Goal: Task Accomplishment & Management: Complete application form

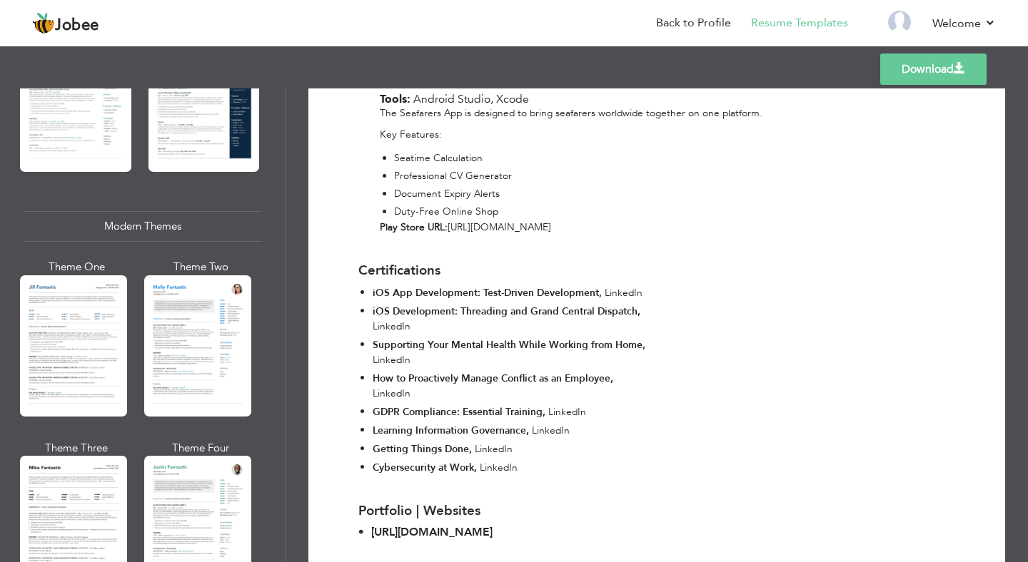
scroll to position [542, 0]
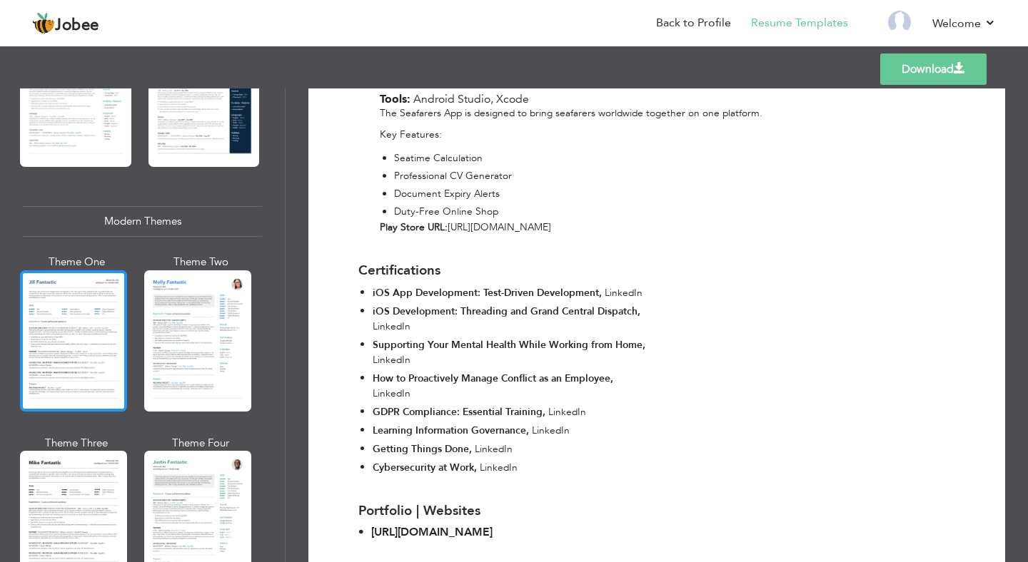
click at [110, 315] on div at bounding box center [73, 340] width 107 height 141
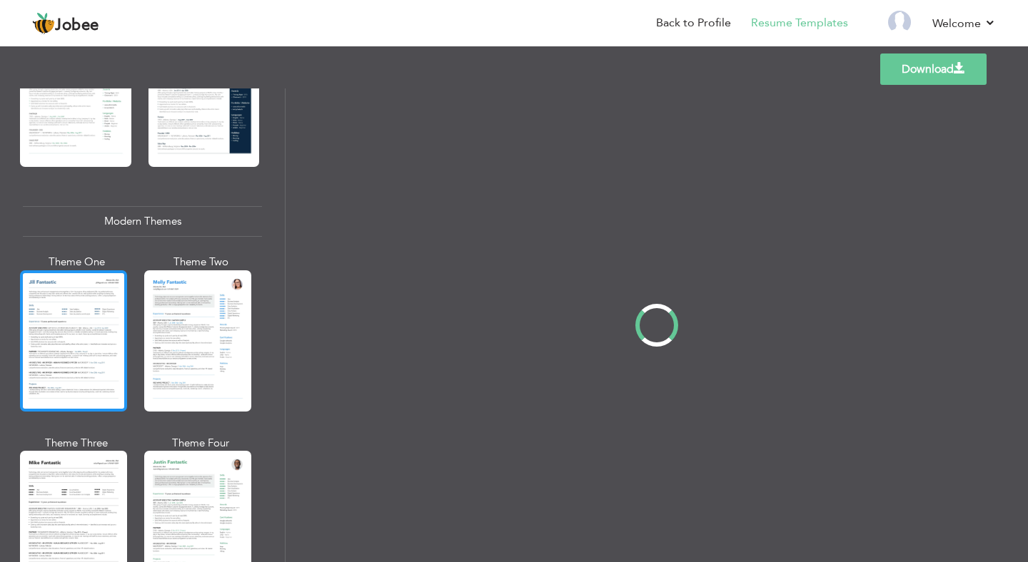
scroll to position [0, 0]
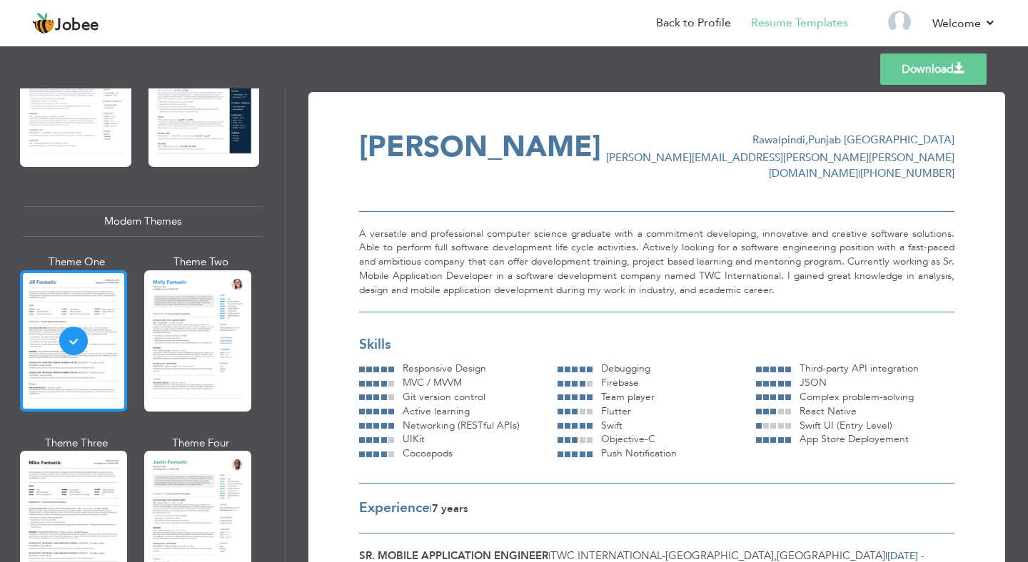
click at [163, 331] on div at bounding box center [197, 340] width 107 height 141
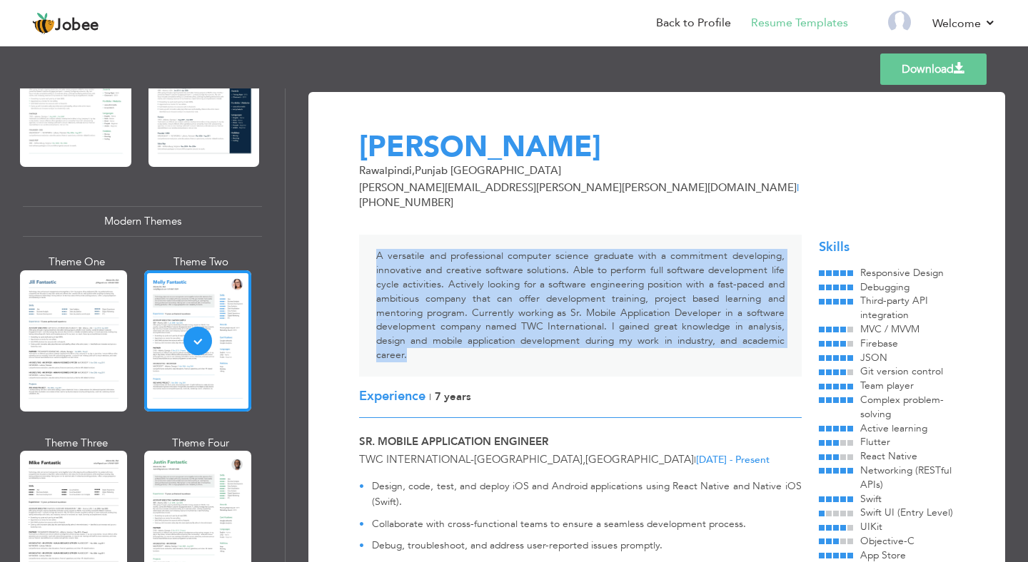
drag, startPoint x: 377, startPoint y: 242, endPoint x: 434, endPoint y: 335, distance: 109.6
click at [434, 335] on div "A versatile and professional computer science graduate with a commitment develo…" at bounding box center [580, 305] width 442 height 141
copy div "A versatile and professional computer science graduate with a commitment develo…"
click at [720, 25] on link "Back to Profile" at bounding box center [693, 23] width 75 height 16
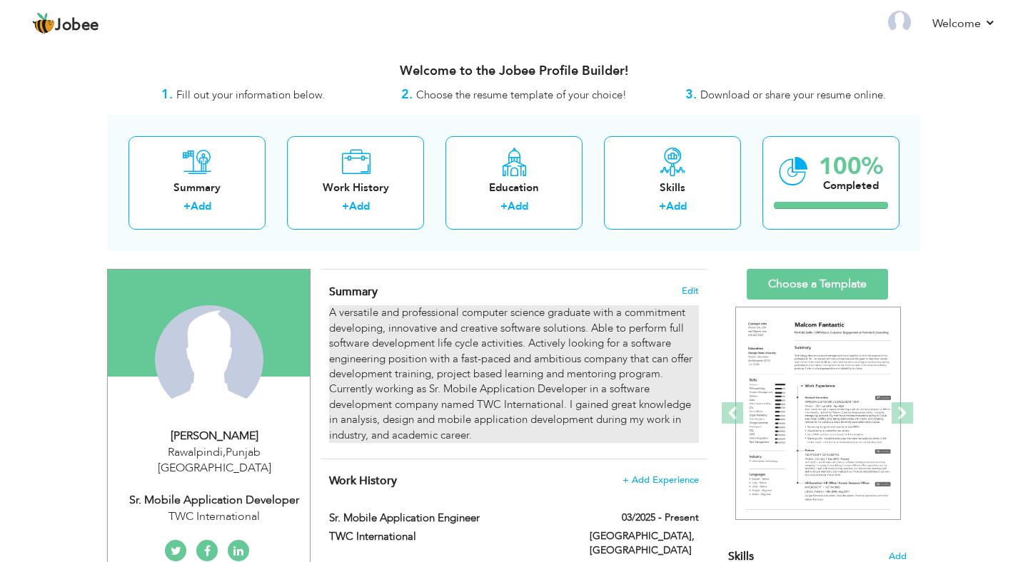
click at [407, 328] on div "A versatile and professional computer science graduate with a commitment develo…" at bounding box center [514, 374] width 370 height 138
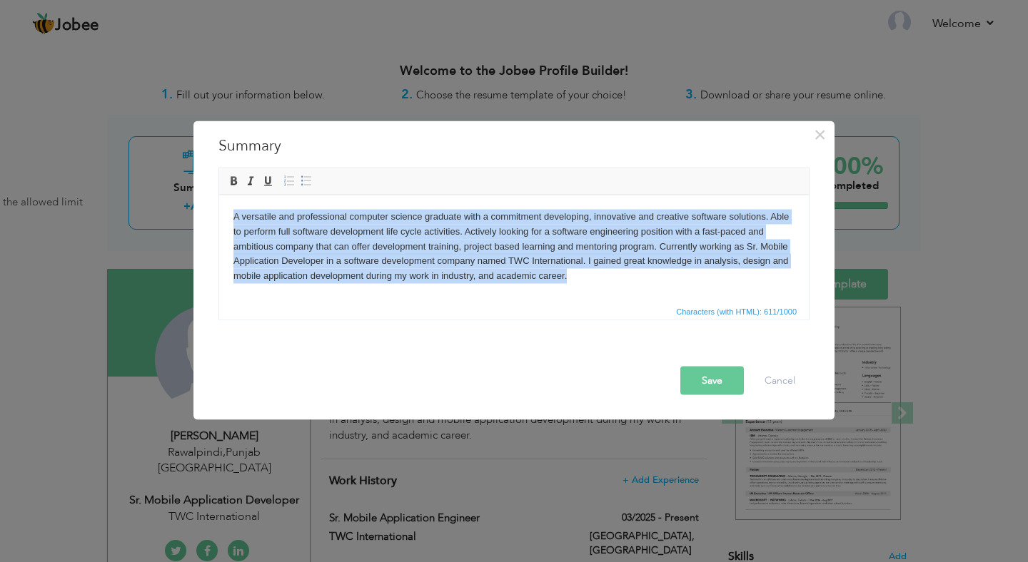
click at [598, 282] on body "A versatile and professional computer science graduate with a commitment develo…" at bounding box center [513, 246] width 561 height 74
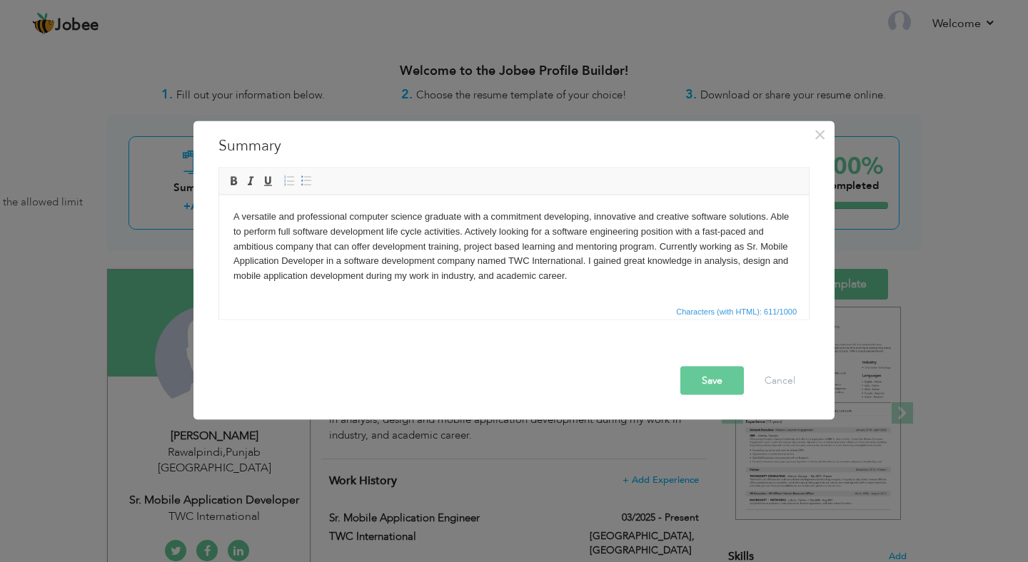
click at [598, 282] on body "A versatile and professional computer science graduate with a commitment develo…" at bounding box center [513, 246] width 561 height 74
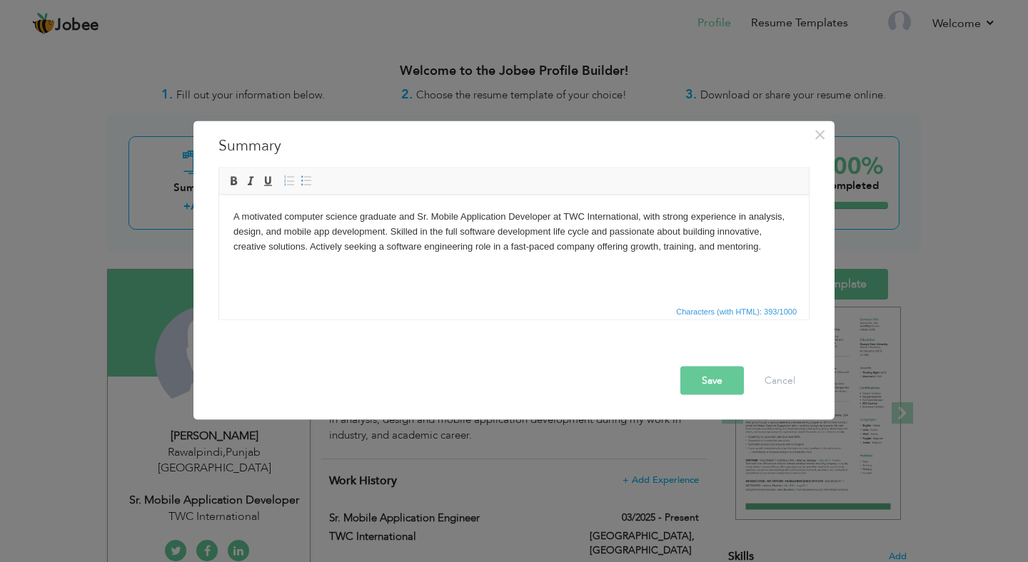
click at [603, 252] on body "A motivated computer science graduate and Sr. Mobile Application Developer at T…" at bounding box center [513, 231] width 561 height 44
click at [704, 217] on body "A motivated computer science graduate and Sr. Mobile Application Developer at T…" at bounding box center [513, 231] width 561 height 44
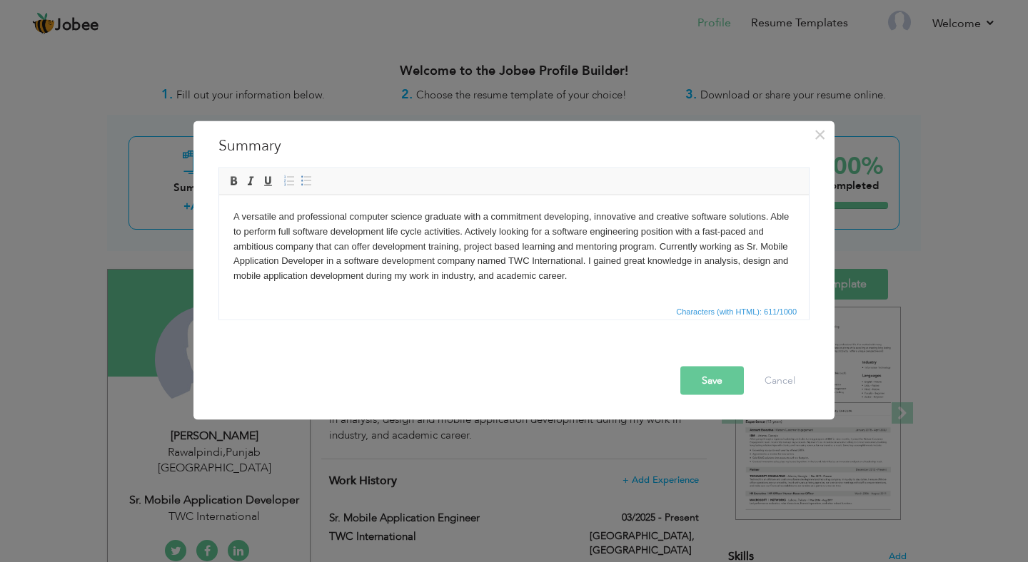
click at [629, 281] on body "A versatile and professional computer science graduate with a commitment develo…" at bounding box center [513, 246] width 561 height 74
click at [821, 129] on span "×" at bounding box center [820, 135] width 12 height 26
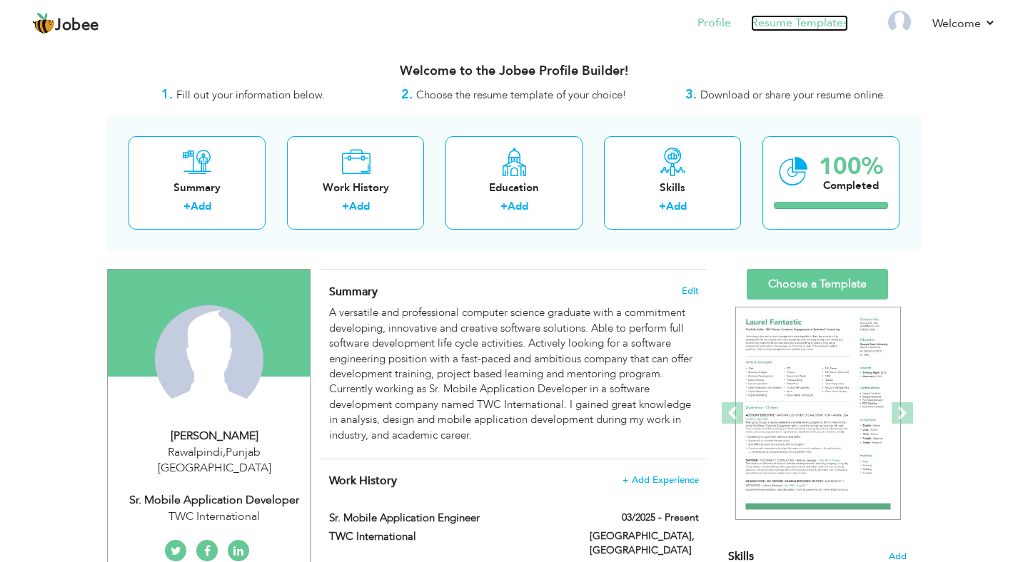
click at [777, 27] on link "Resume Templates" at bounding box center [799, 23] width 97 height 16
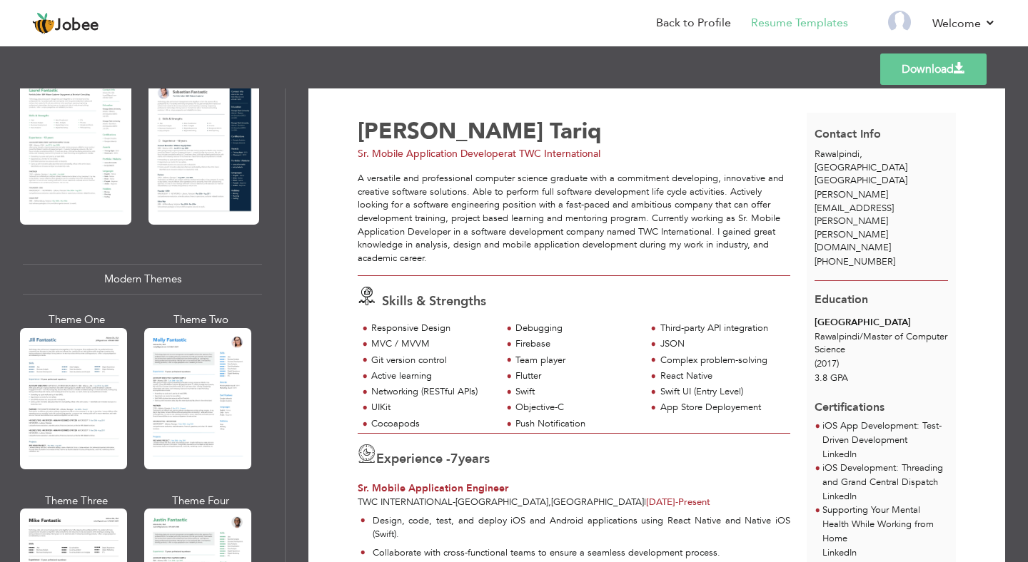
scroll to position [512, 0]
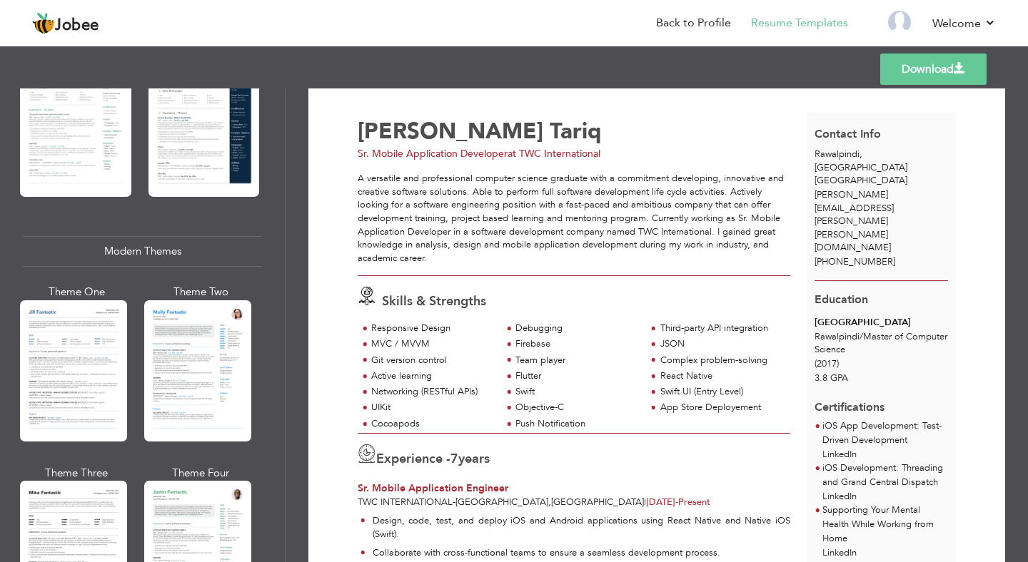
click at [176, 354] on div at bounding box center [197, 370] width 107 height 141
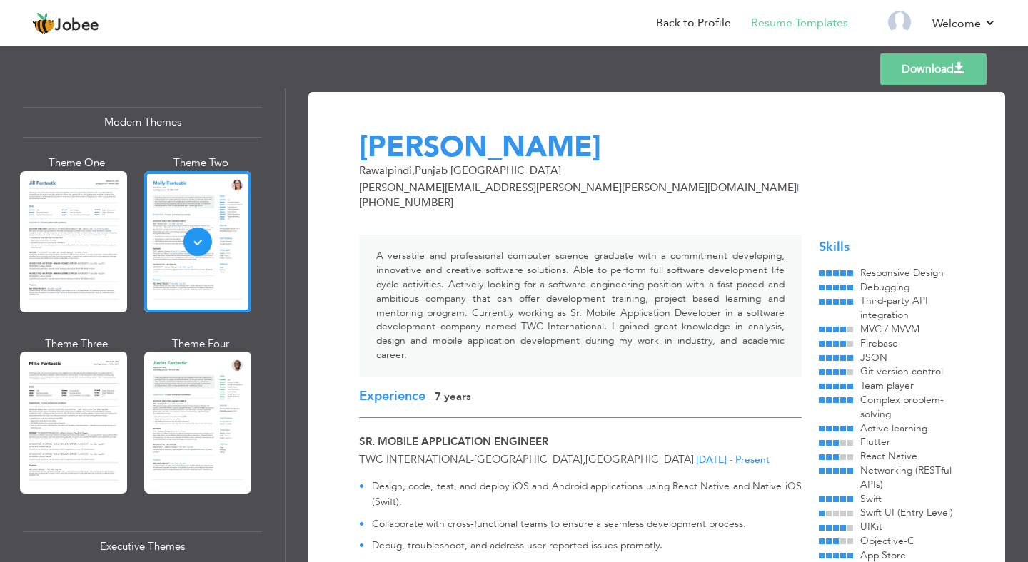
scroll to position [642, 0]
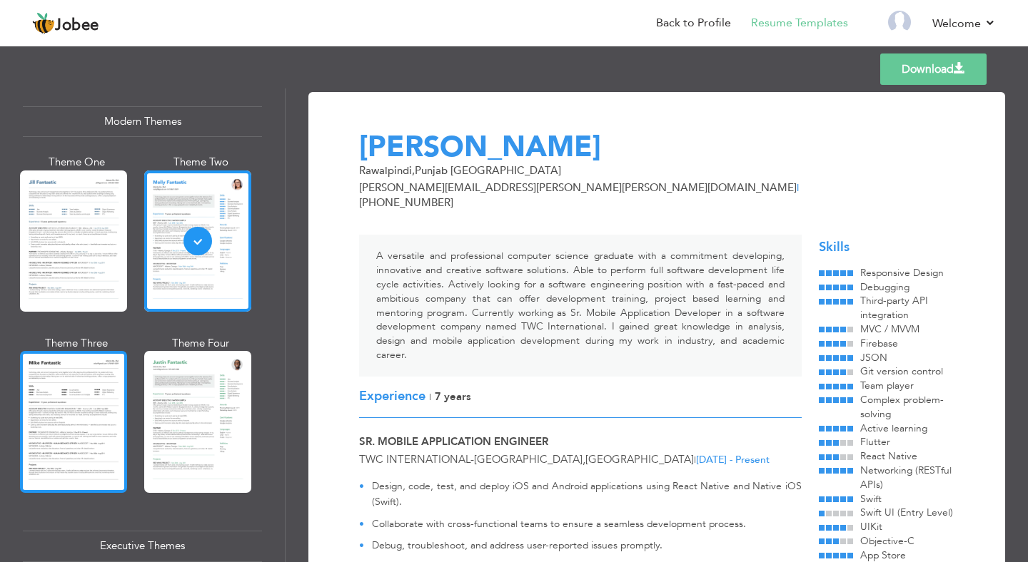
click at [97, 388] on div at bounding box center [73, 421] width 107 height 141
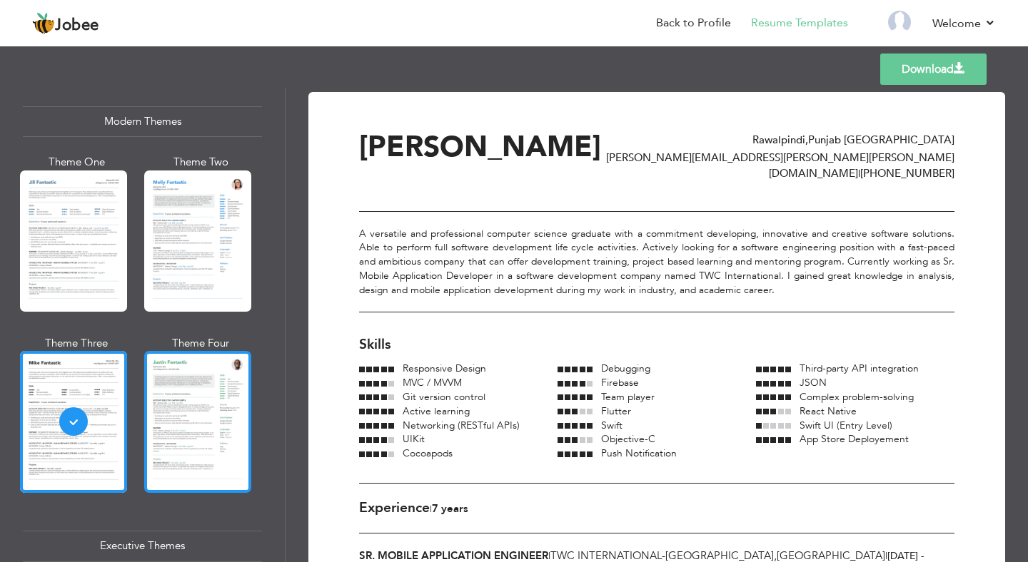
click at [193, 418] on div at bounding box center [197, 421] width 107 height 141
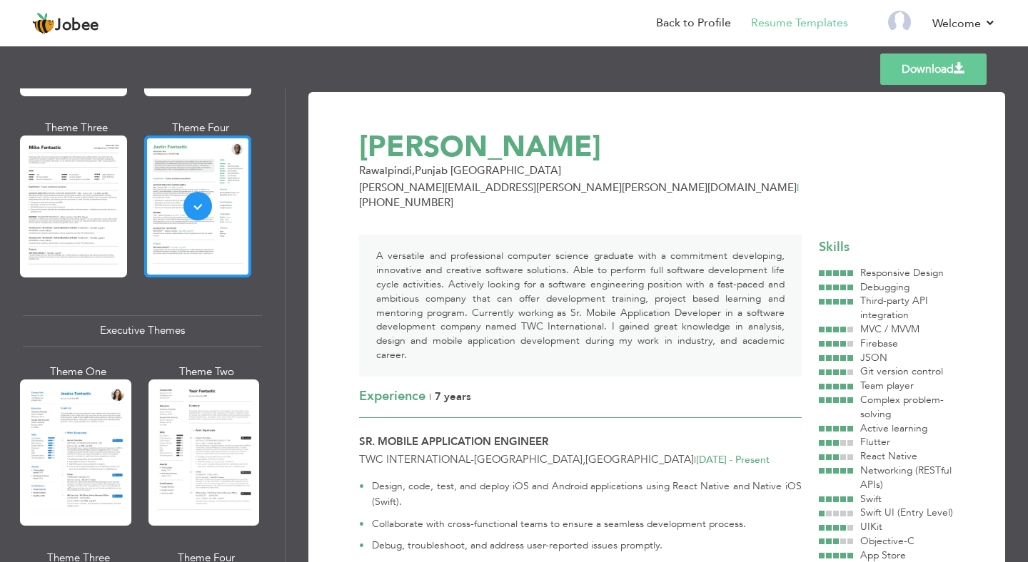
scroll to position [861, 0]
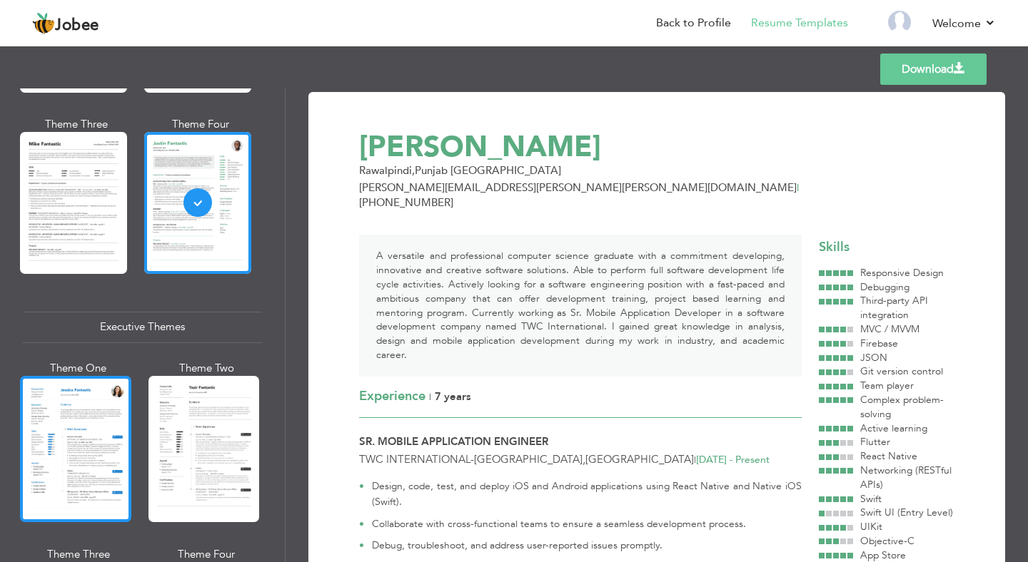
click at [99, 415] on div at bounding box center [75, 449] width 111 height 146
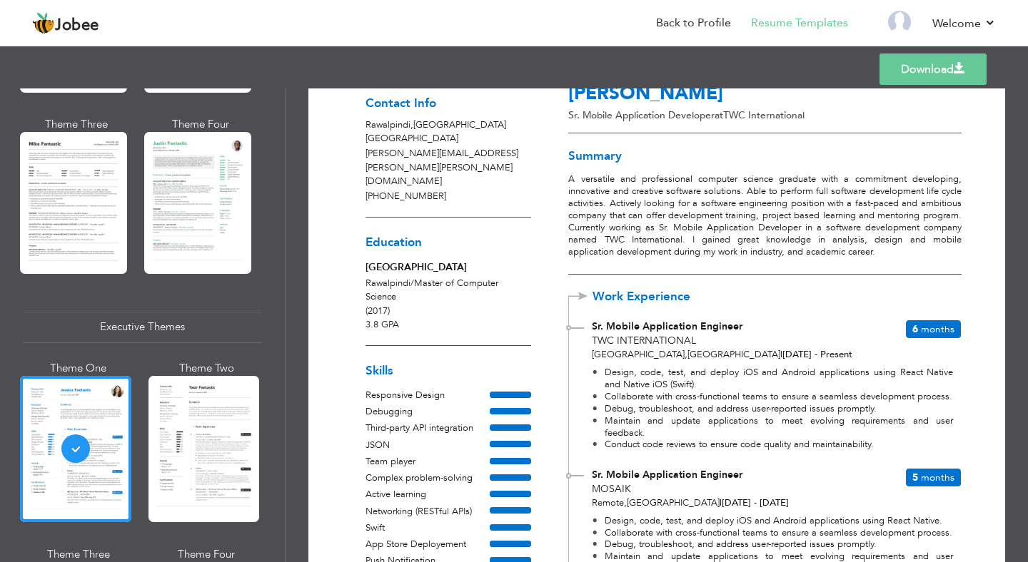
scroll to position [15, 0]
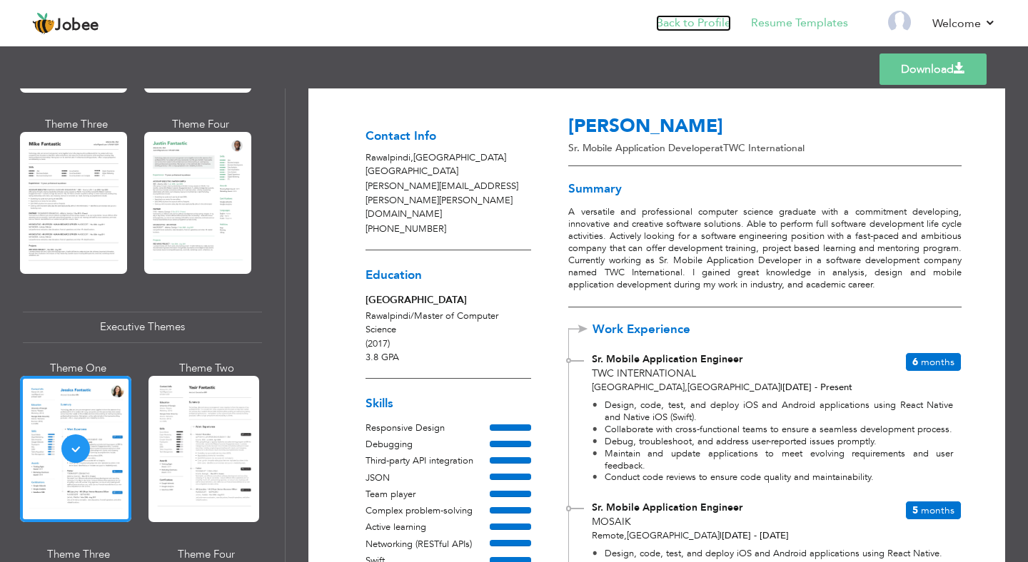
click at [697, 20] on link "Back to Profile" at bounding box center [693, 23] width 75 height 16
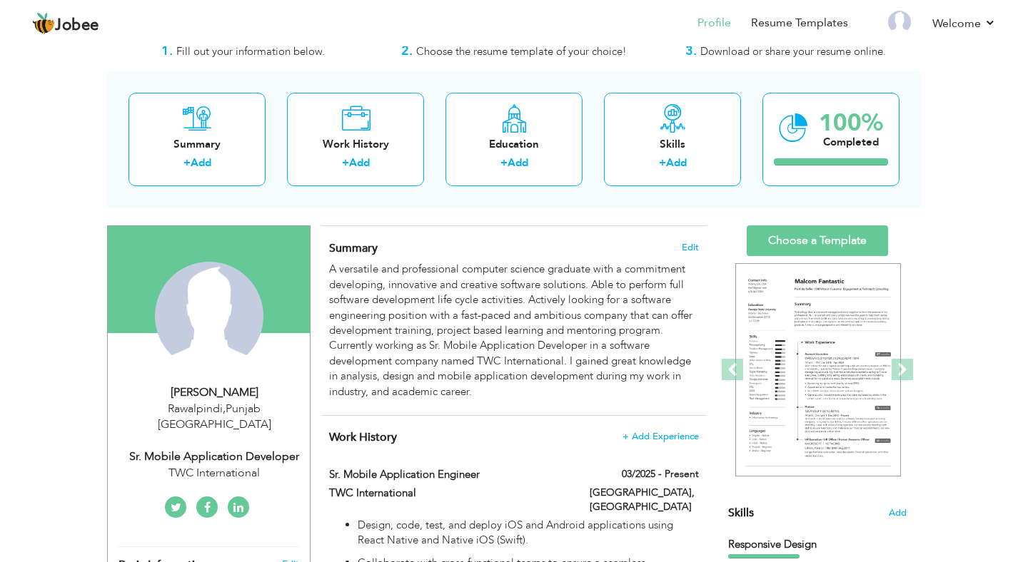
scroll to position [44, 0]
click at [241, 465] on div "TWC International" at bounding box center [213, 473] width 191 height 16
type input "[PERSON_NAME]"
type input "Tariq"
type input "[PHONE_NUMBER]"
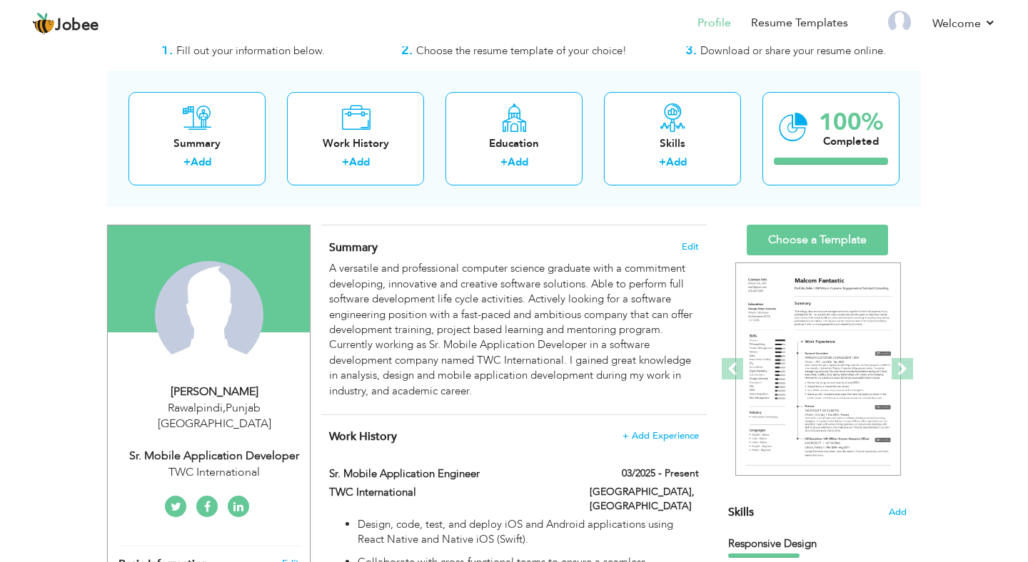
select select "number:166"
type input "[GEOGRAPHIC_DATA]"
type input "Rawalpindi"
select select "number:9"
type input "TWC International"
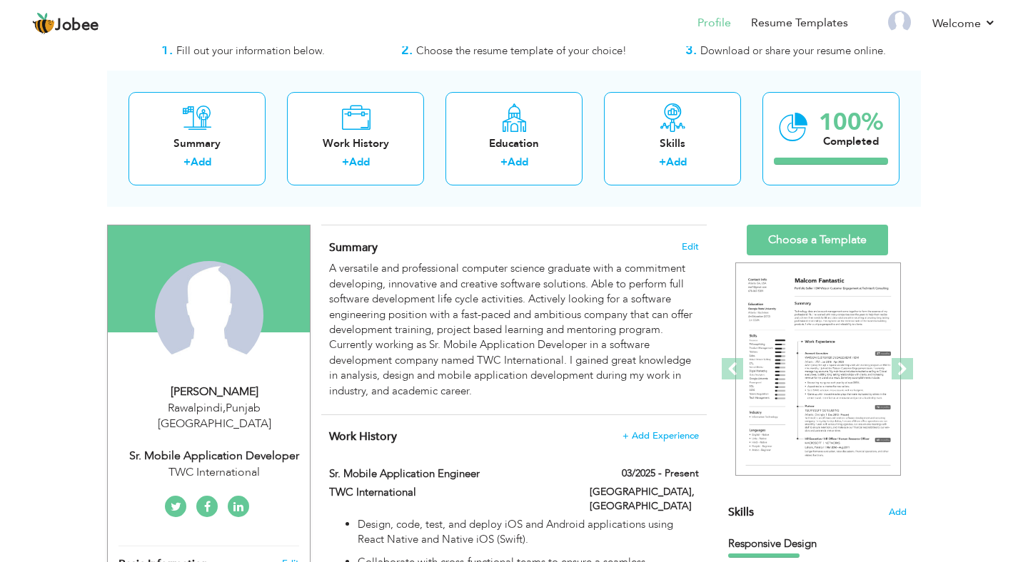
type input "Sr. Mobile Application Developer"
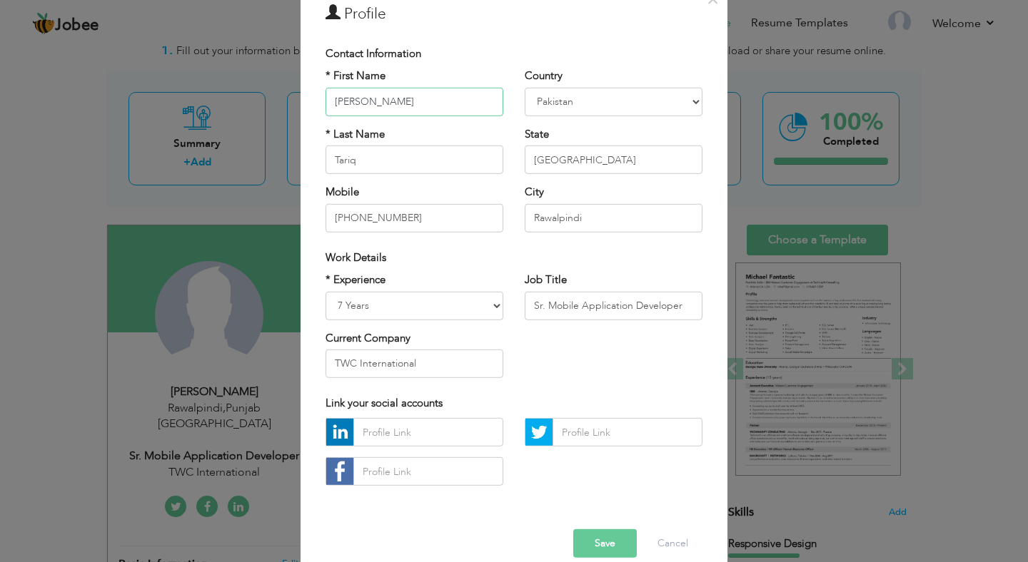
scroll to position [93, 0]
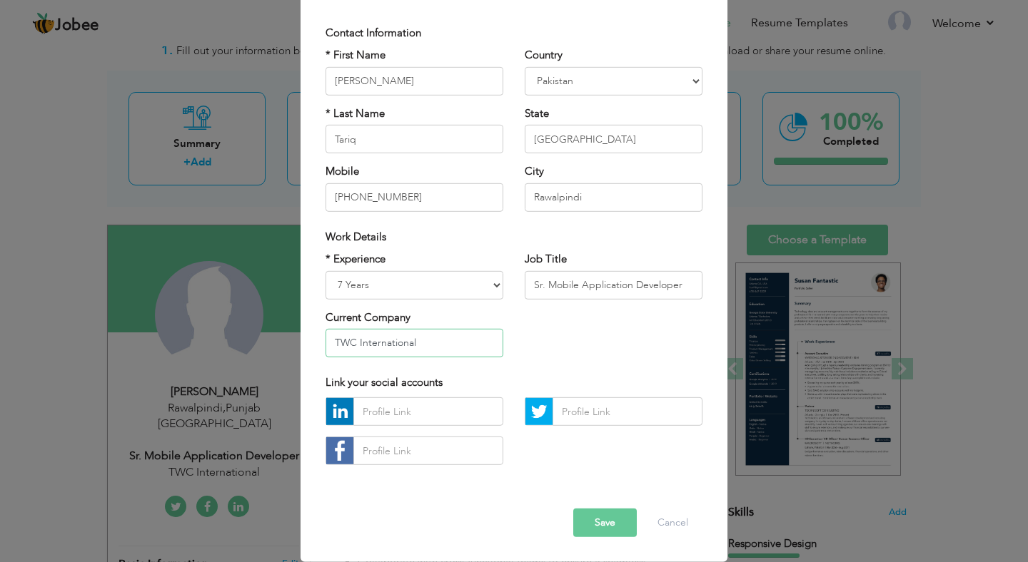
click at [431, 341] on input "TWC International" at bounding box center [414, 343] width 178 height 29
click at [615, 531] on button "Save" at bounding box center [605, 523] width 64 height 29
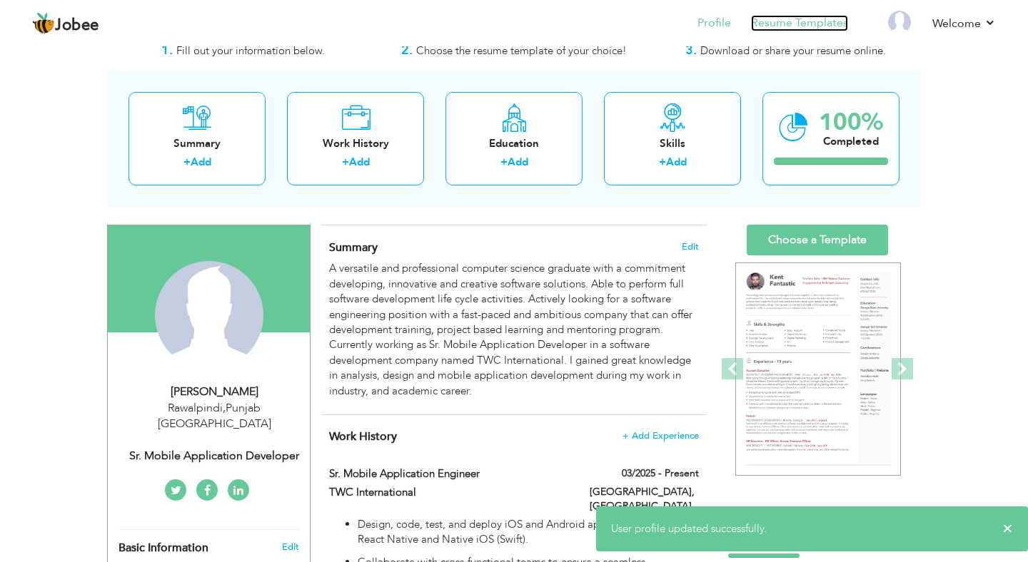
click at [794, 21] on link "Resume Templates" at bounding box center [799, 23] width 97 height 16
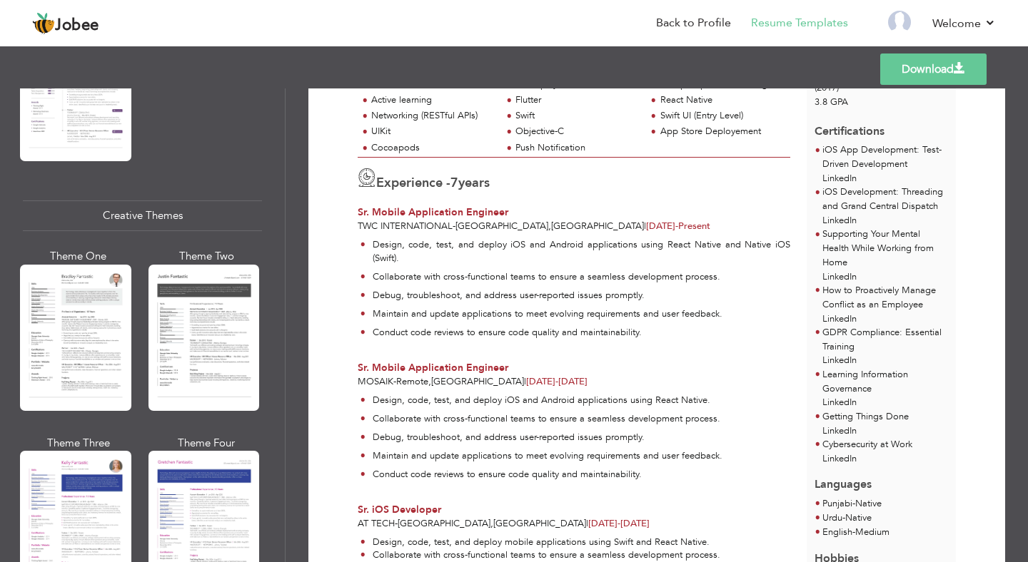
scroll to position [1616, 0]
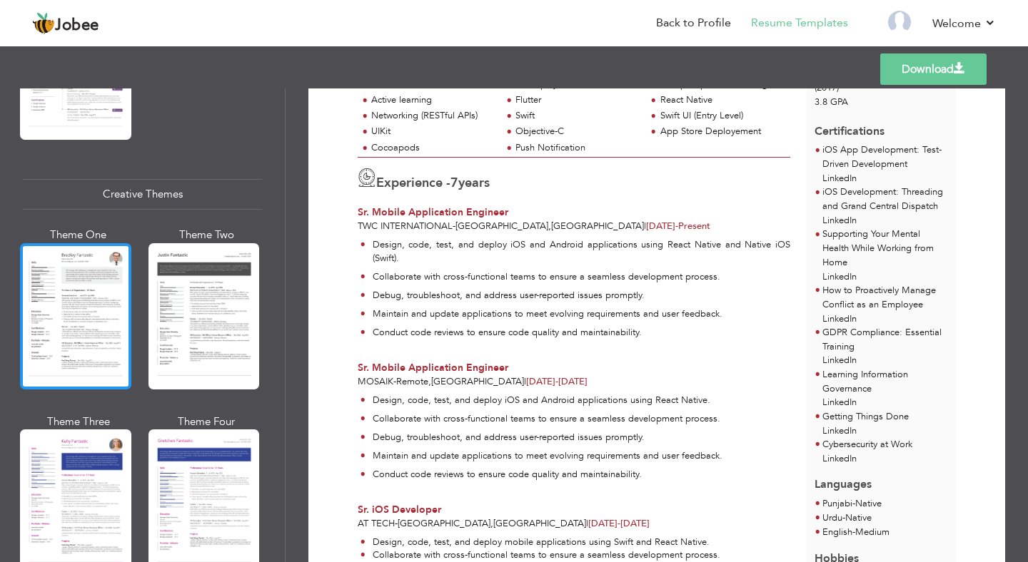
click at [53, 306] on div at bounding box center [75, 316] width 111 height 146
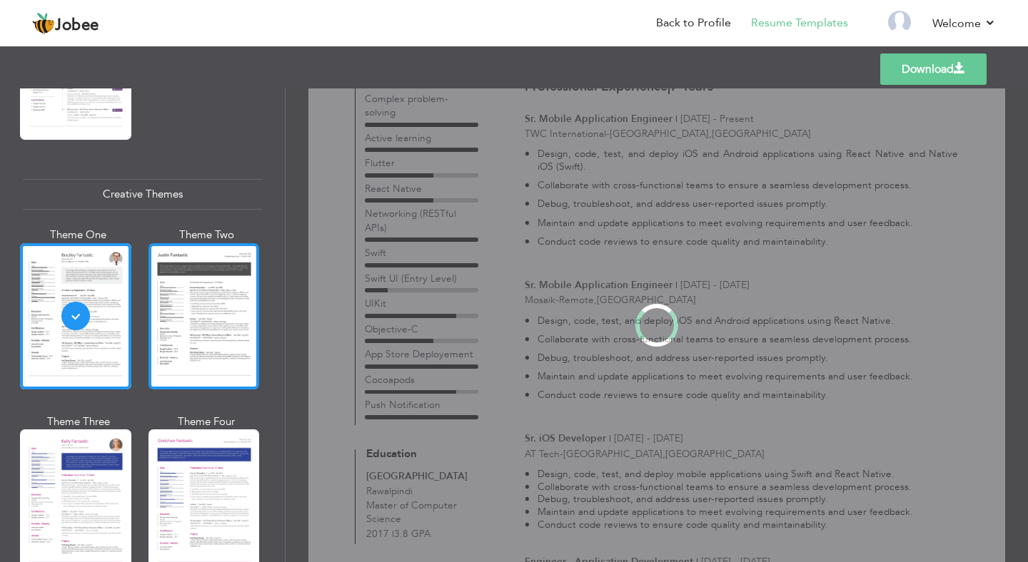
scroll to position [0, 0]
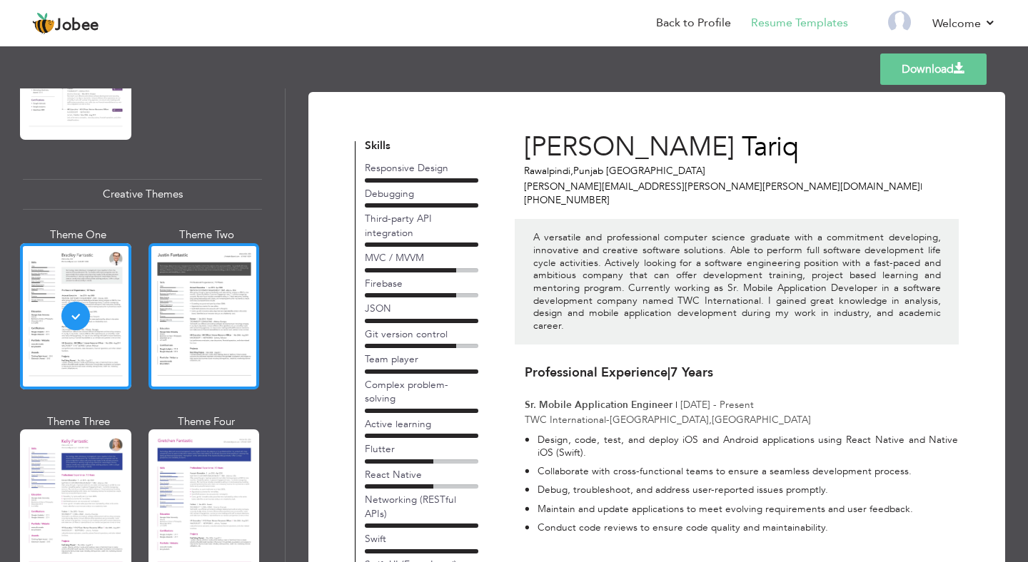
click at [184, 303] on div at bounding box center [203, 316] width 111 height 146
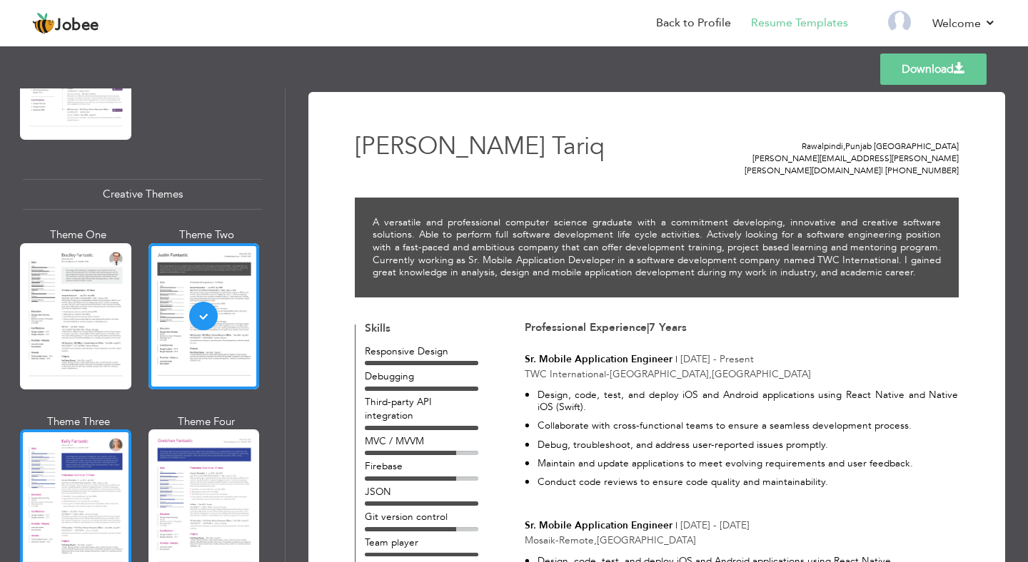
click at [64, 477] on div at bounding box center [75, 503] width 111 height 146
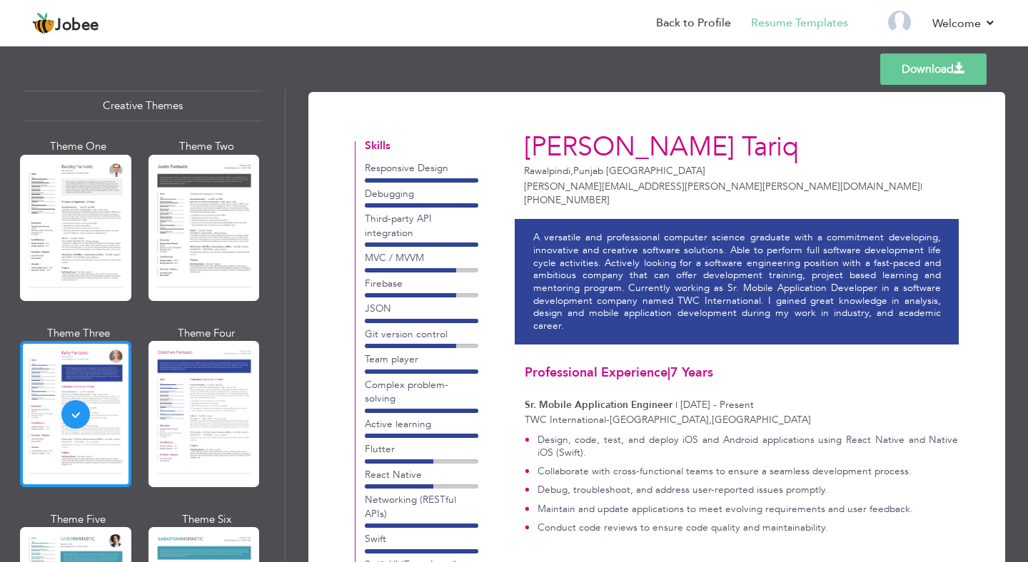
scroll to position [1707, 0]
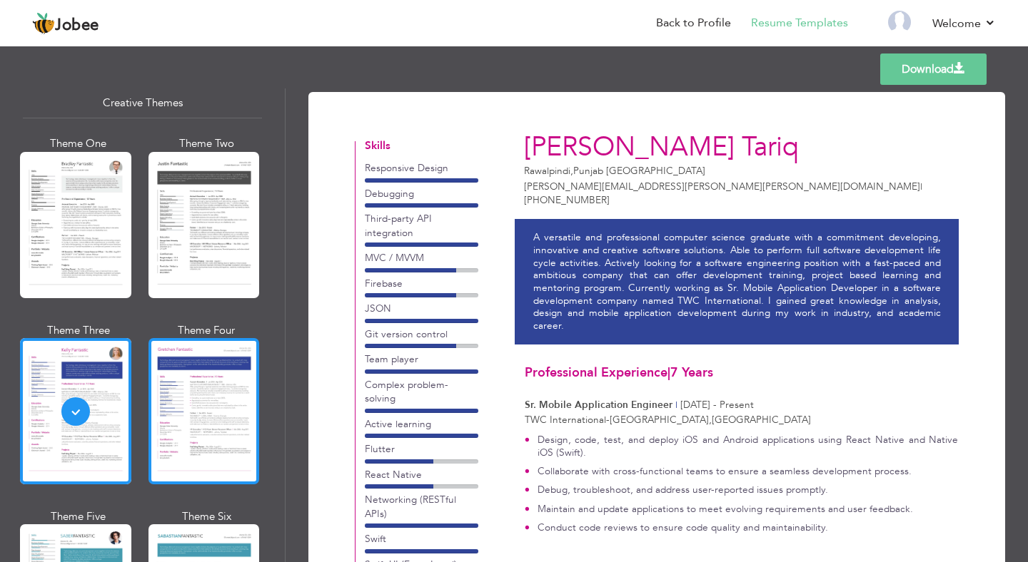
click at [183, 417] on div at bounding box center [203, 411] width 111 height 146
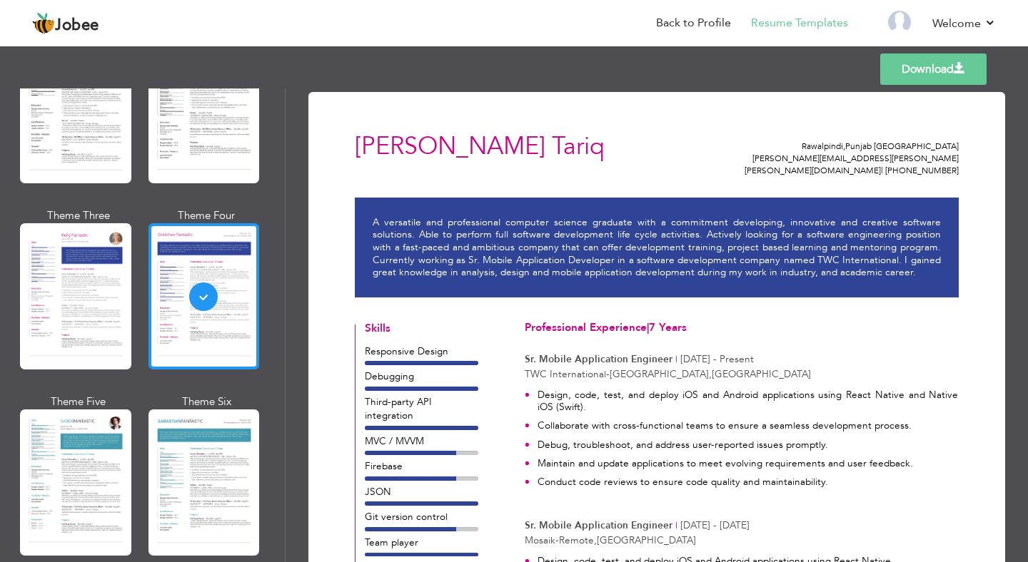
scroll to position [1824, 0]
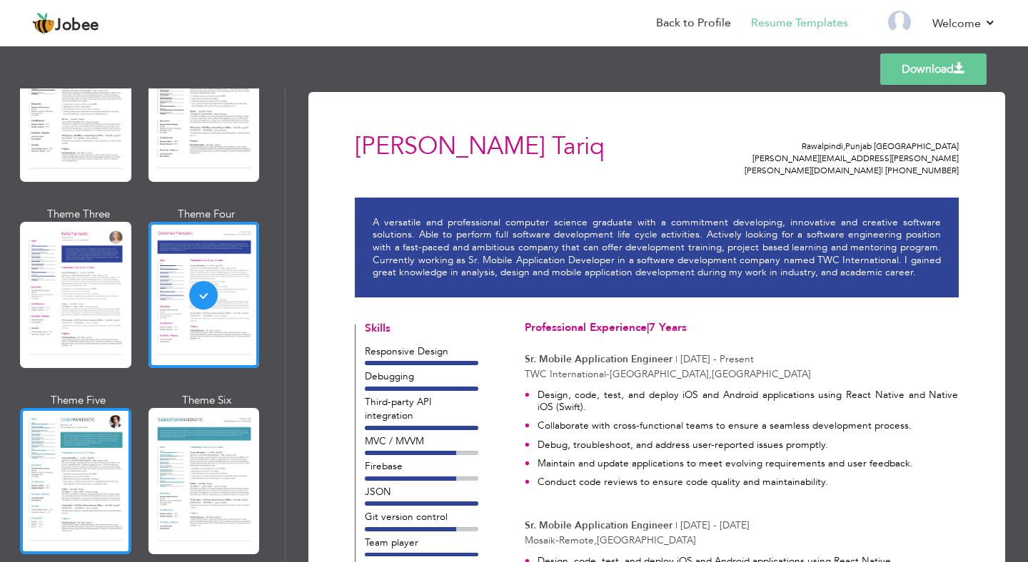
click at [86, 460] on div at bounding box center [75, 481] width 111 height 146
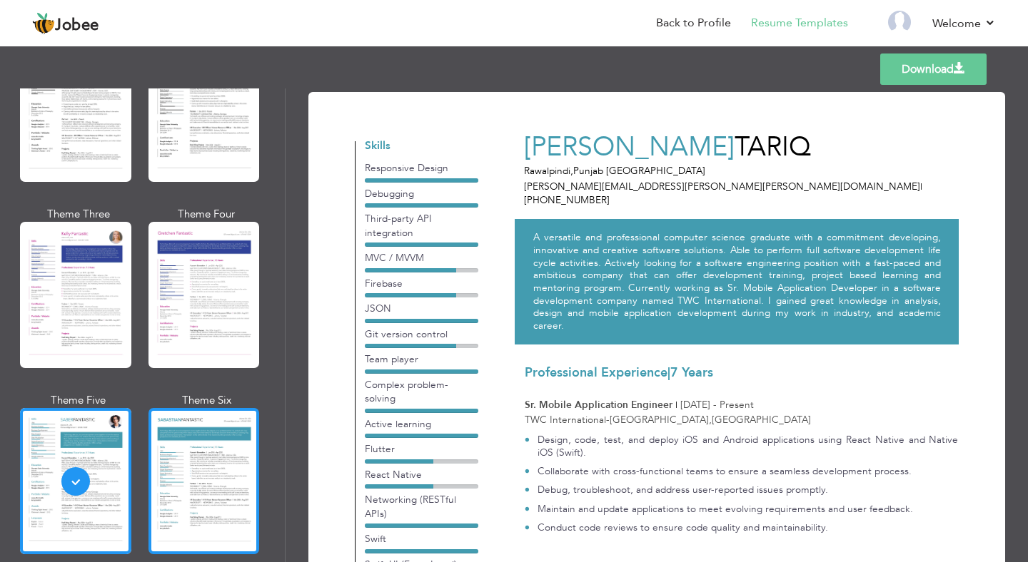
click at [189, 467] on div at bounding box center [203, 481] width 111 height 146
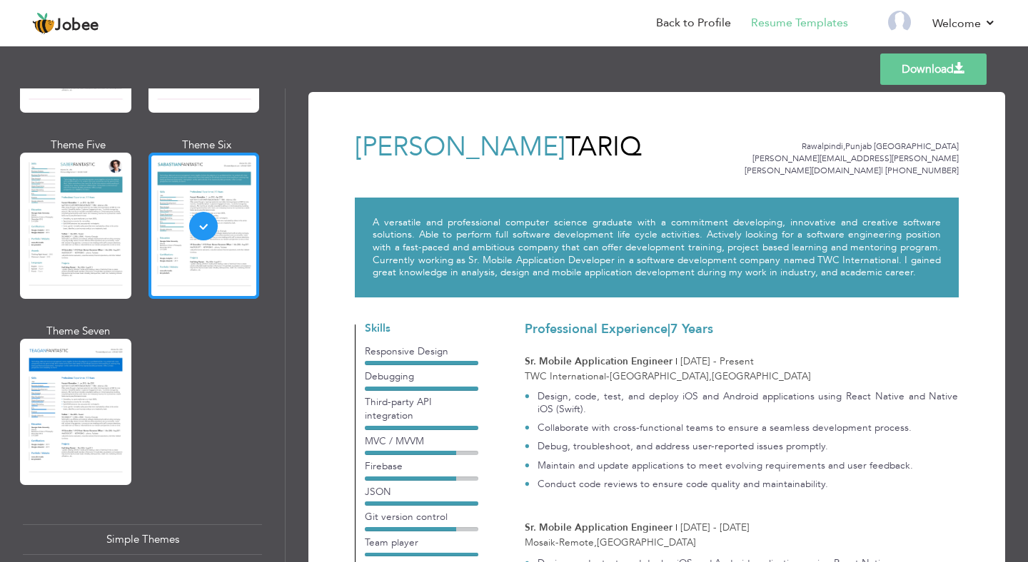
scroll to position [2250, 0]
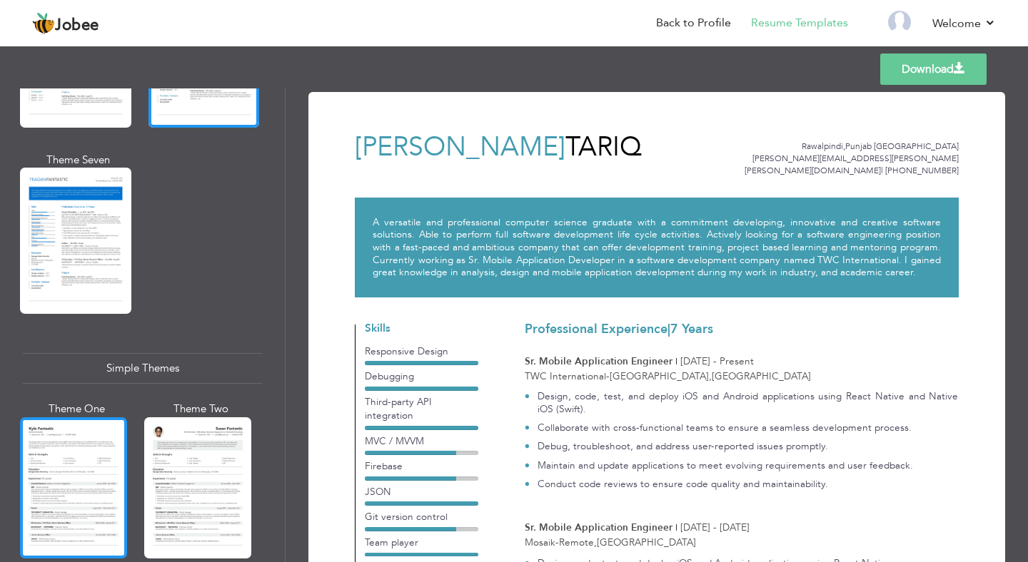
click at [79, 498] on div at bounding box center [73, 488] width 107 height 141
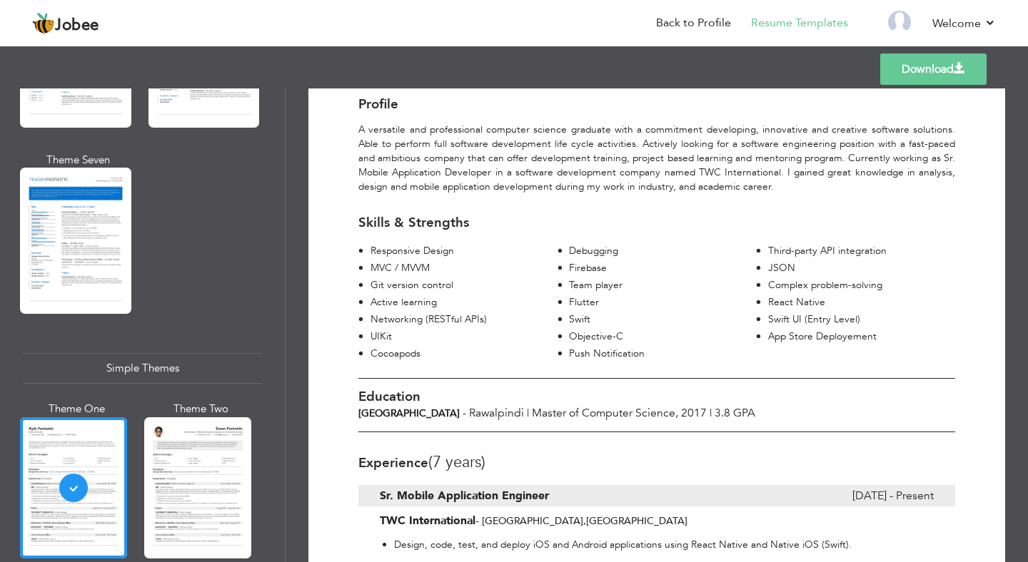
scroll to position [198, 0]
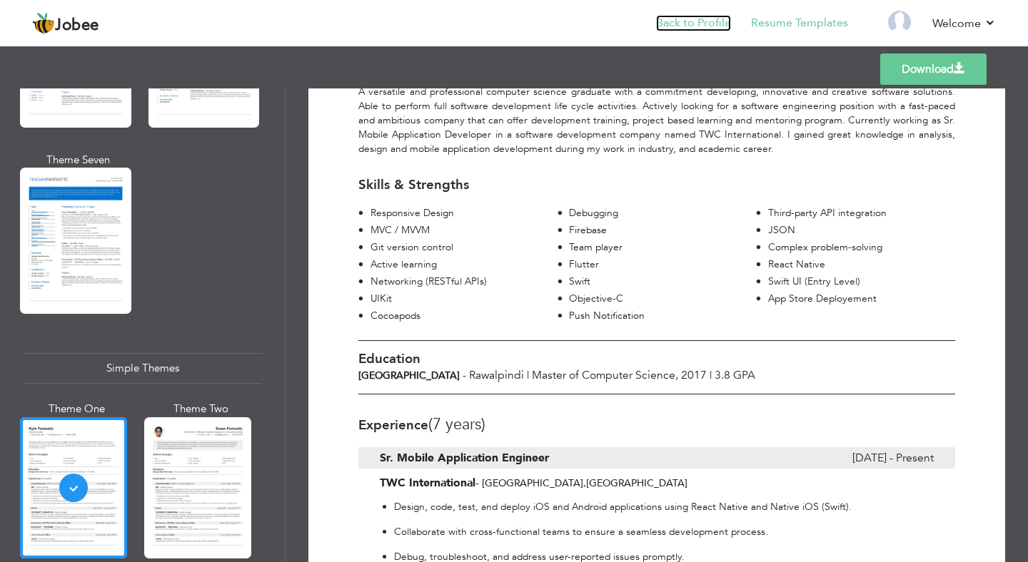
click at [717, 23] on link "Back to Profile" at bounding box center [693, 23] width 75 height 16
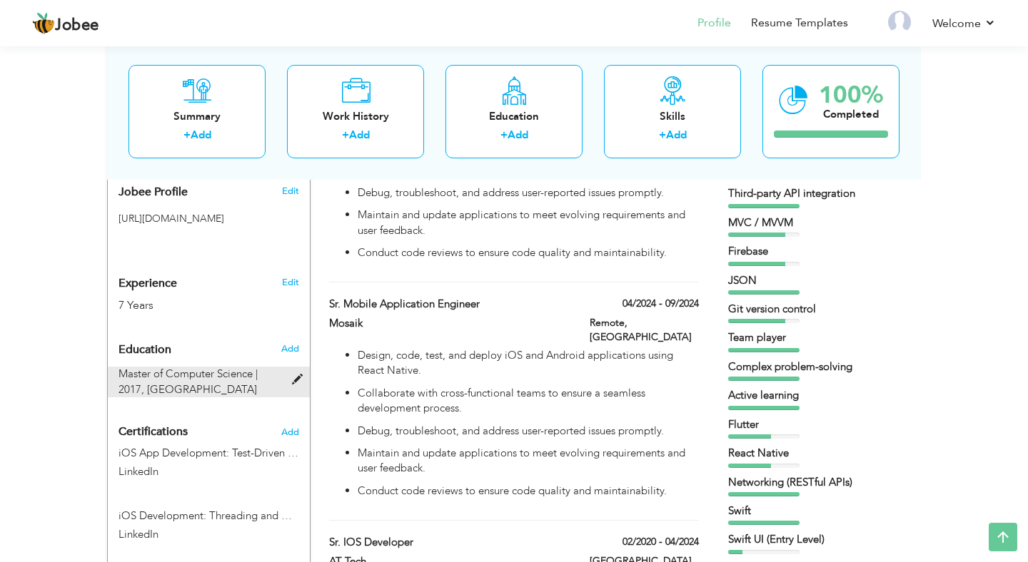
scroll to position [452, 0]
click at [297, 342] on span "Add" at bounding box center [289, 348] width 19 height 13
radio input "true"
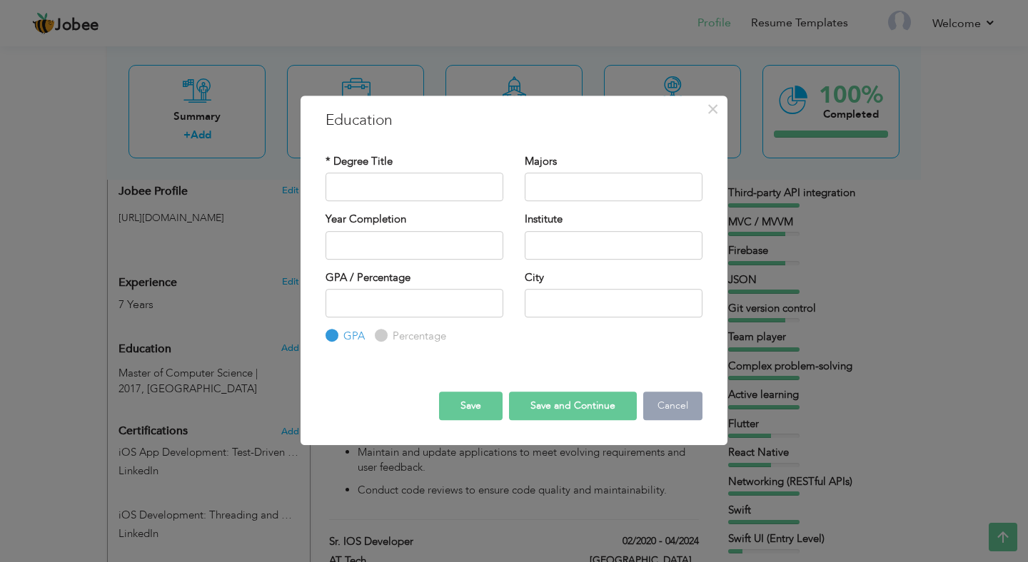
click at [677, 403] on button "Cancel" at bounding box center [672, 406] width 59 height 29
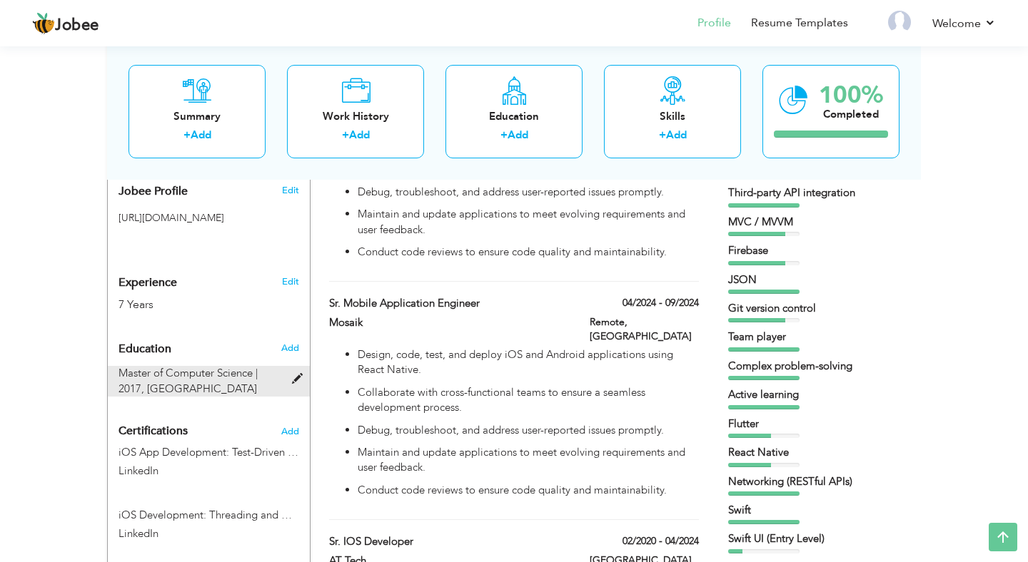
click at [204, 382] on span "[GEOGRAPHIC_DATA]" at bounding box center [202, 389] width 110 height 14
type input "Master of Computer Science"
type input "2017"
type input "[GEOGRAPHIC_DATA]"
type input "3.78"
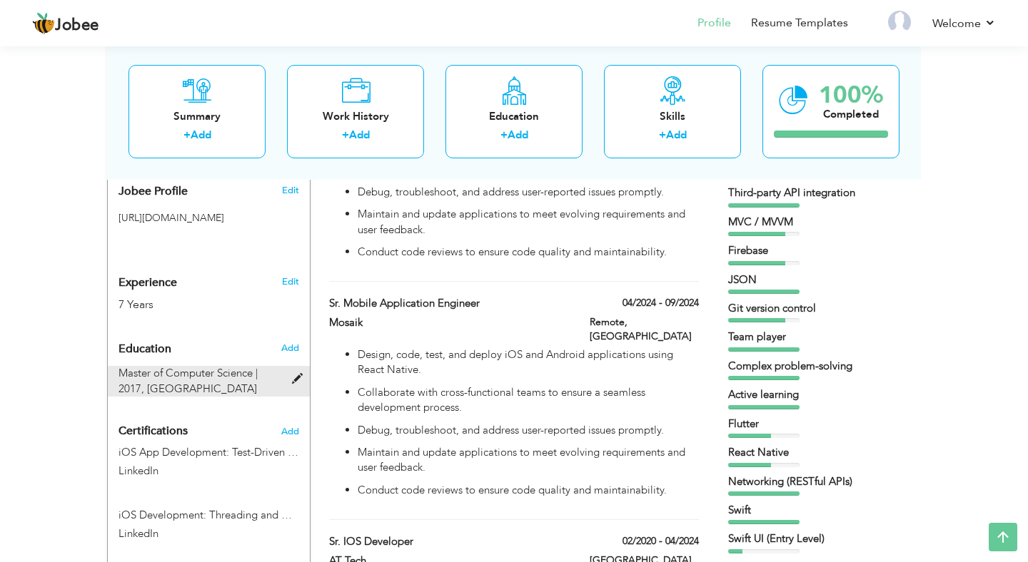
type input "Rawalpindi"
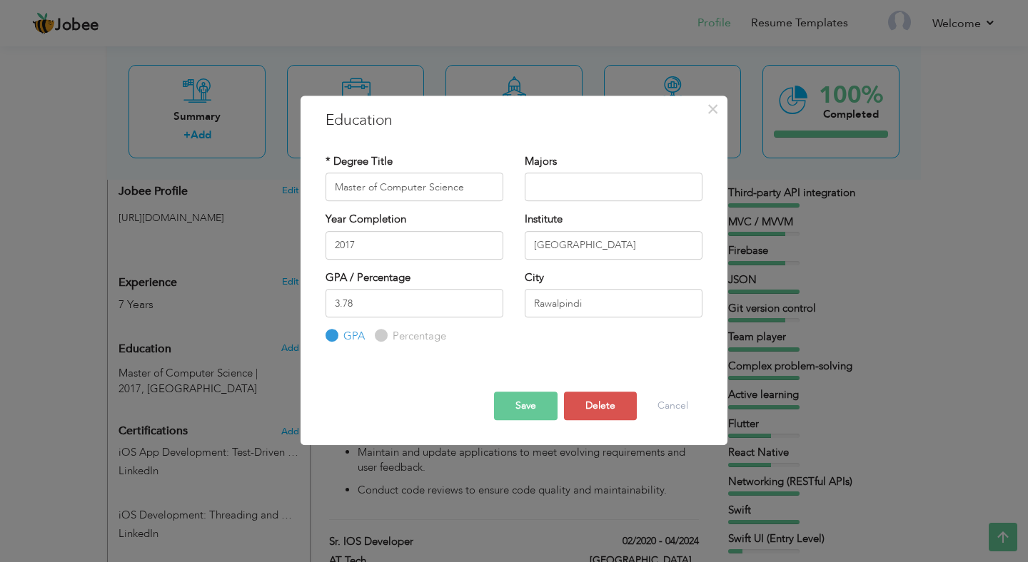
click at [383, 336] on input "Percentage" at bounding box center [379, 336] width 9 height 9
radio input "true"
click at [333, 337] on input "GPA" at bounding box center [329, 336] width 9 height 9
radio input "true"
click at [674, 411] on button "Cancel" at bounding box center [672, 406] width 59 height 29
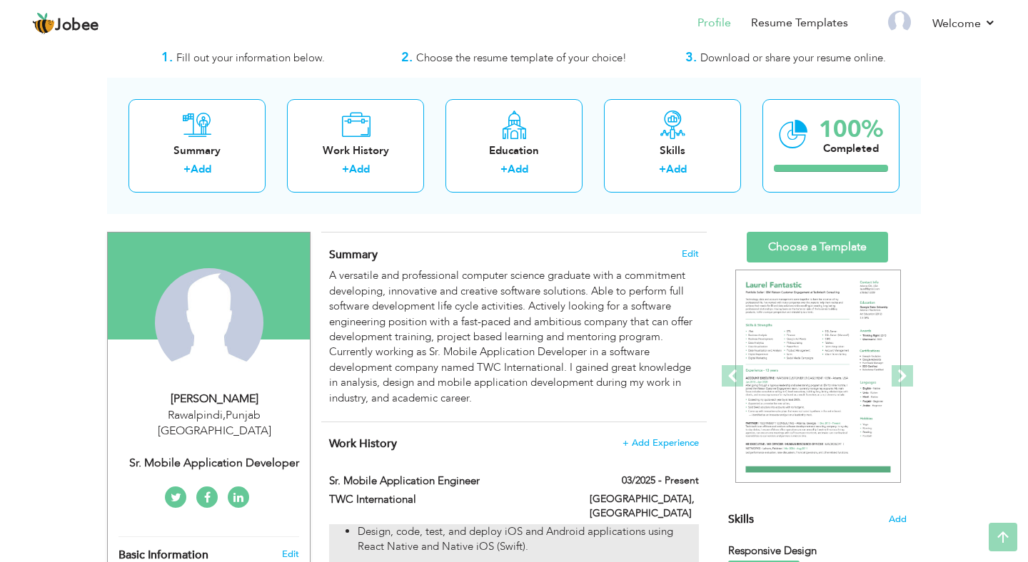
scroll to position [0, 0]
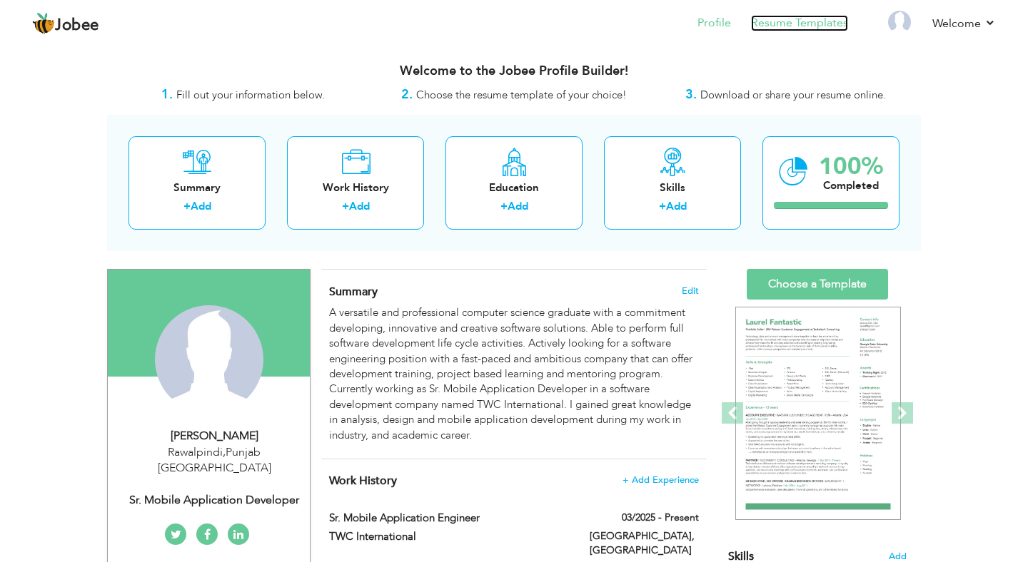
click at [816, 21] on link "Resume Templates" at bounding box center [799, 23] width 97 height 16
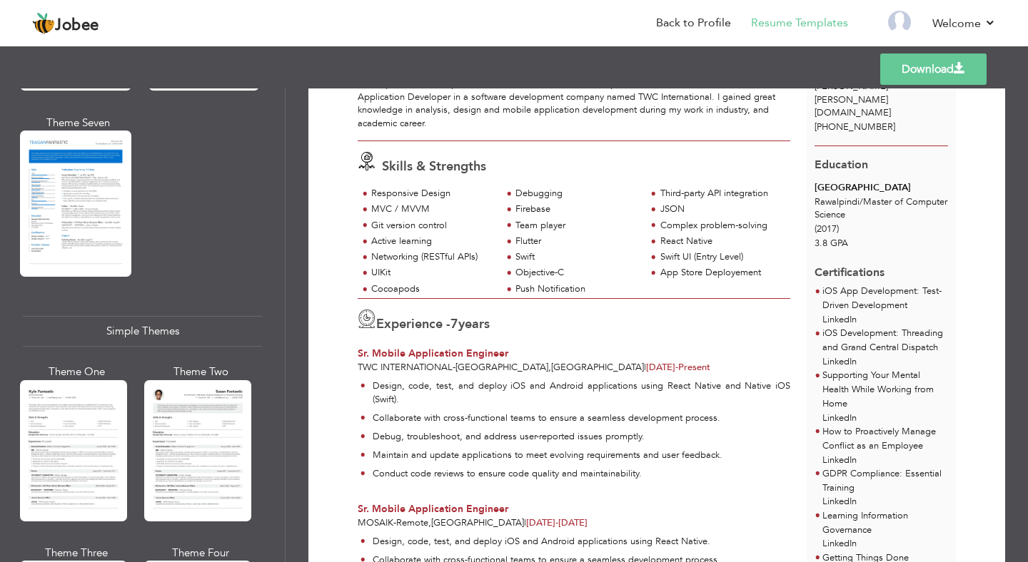
scroll to position [2472, 0]
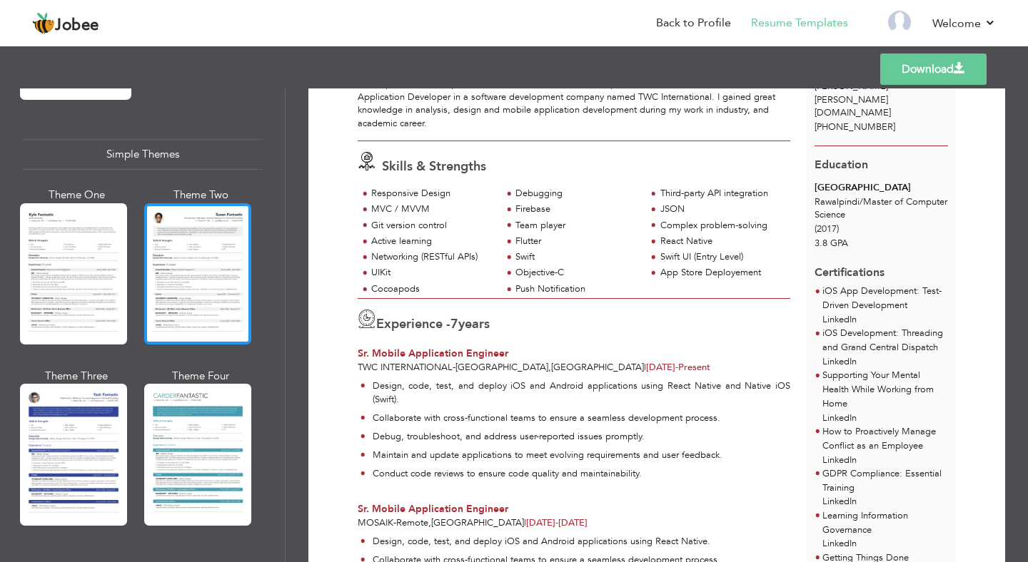
click at [186, 279] on div at bounding box center [197, 273] width 107 height 141
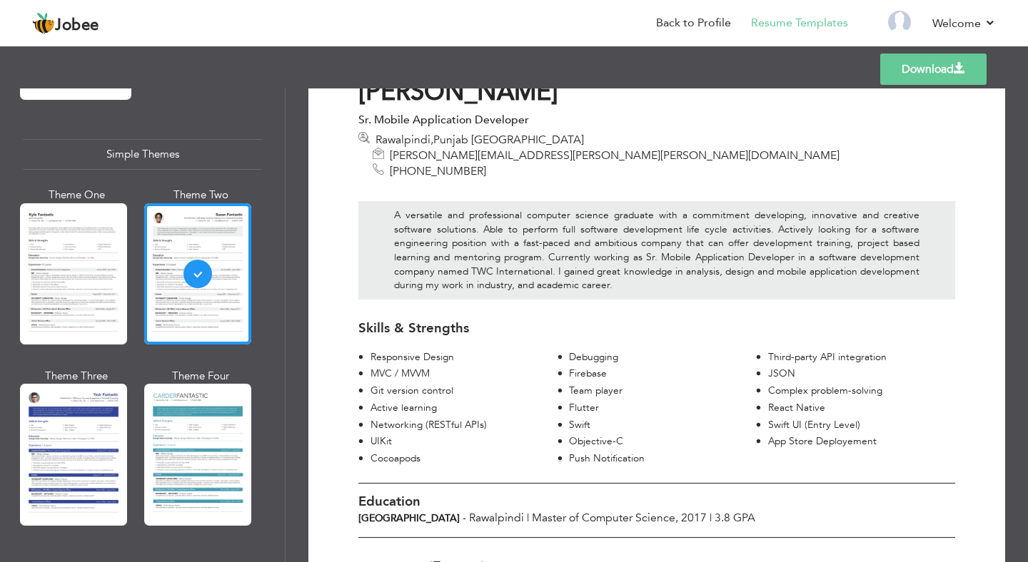
scroll to position [0, 0]
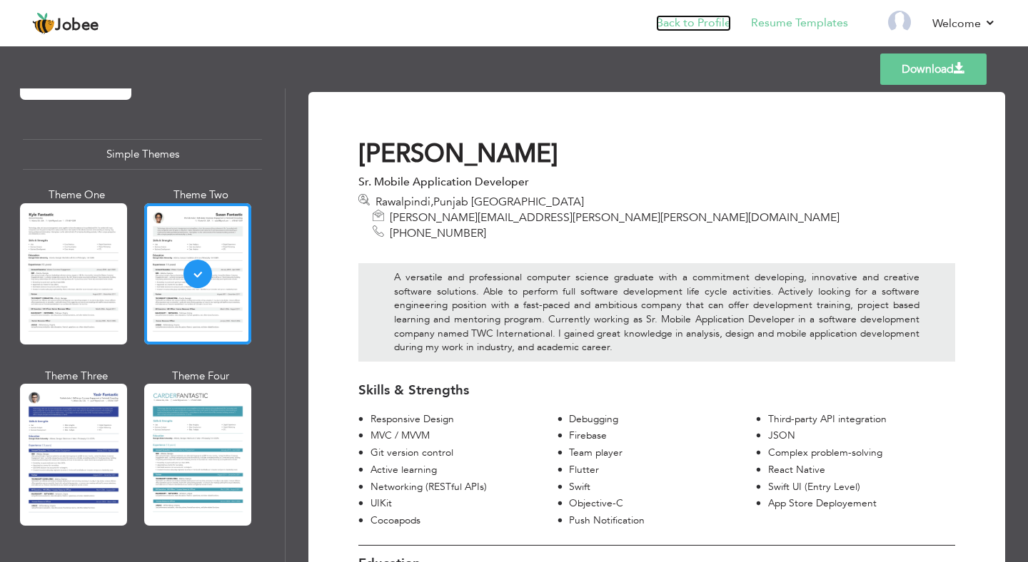
click at [718, 26] on link "Back to Profile" at bounding box center [693, 23] width 75 height 16
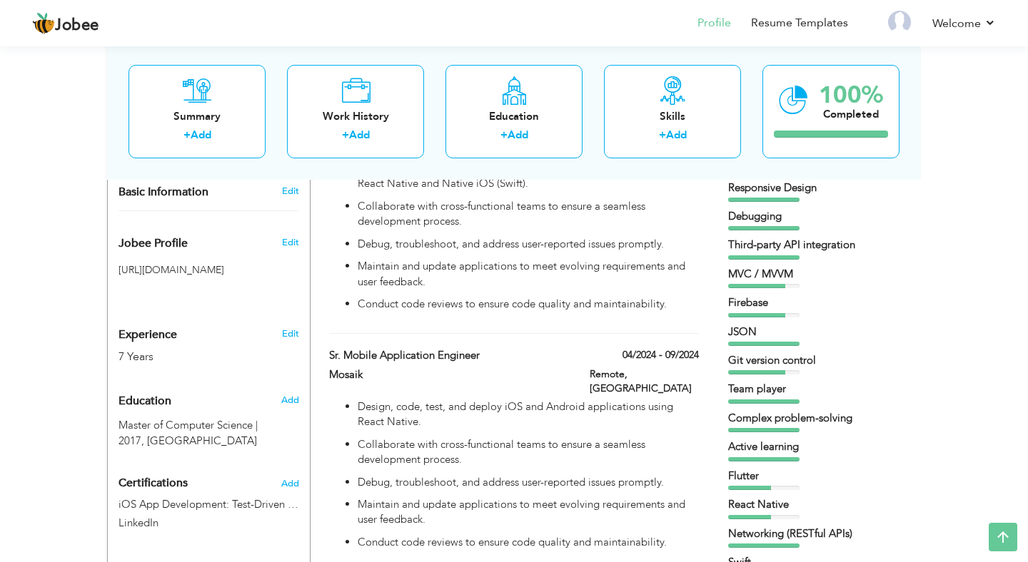
scroll to position [451, 0]
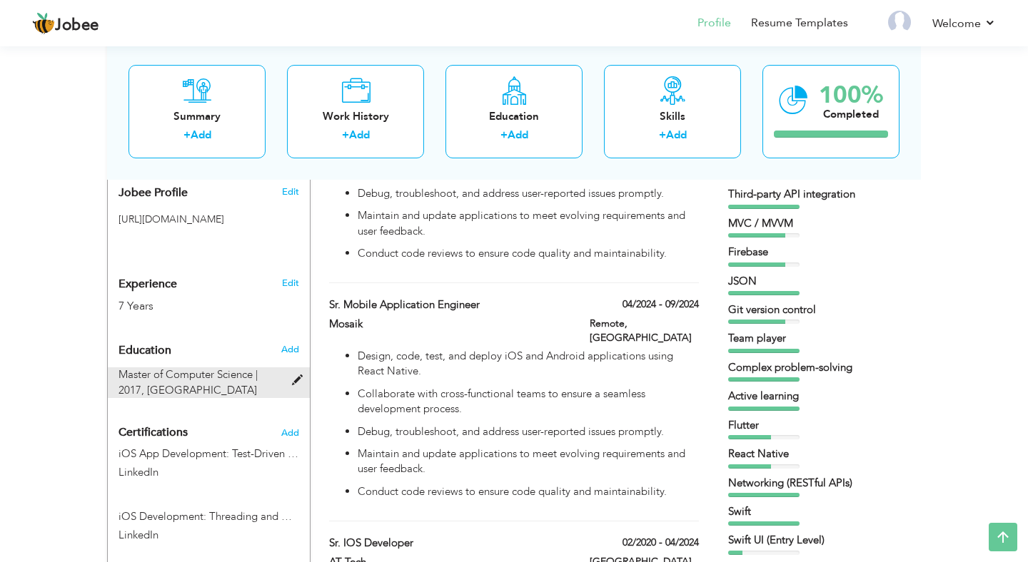
click at [296, 375] on span at bounding box center [301, 380] width 18 height 11
type input "Master of Computer Science"
type input "2017"
type input "University of Arid Agriculture, Murree Road"
type input "3.78"
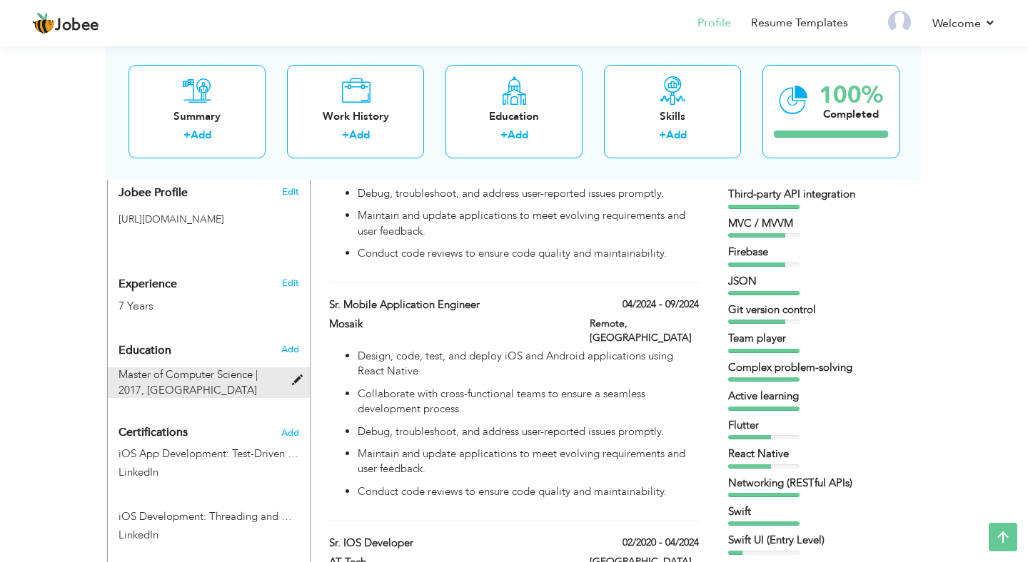
radio input "true"
type input "Rawalpindi"
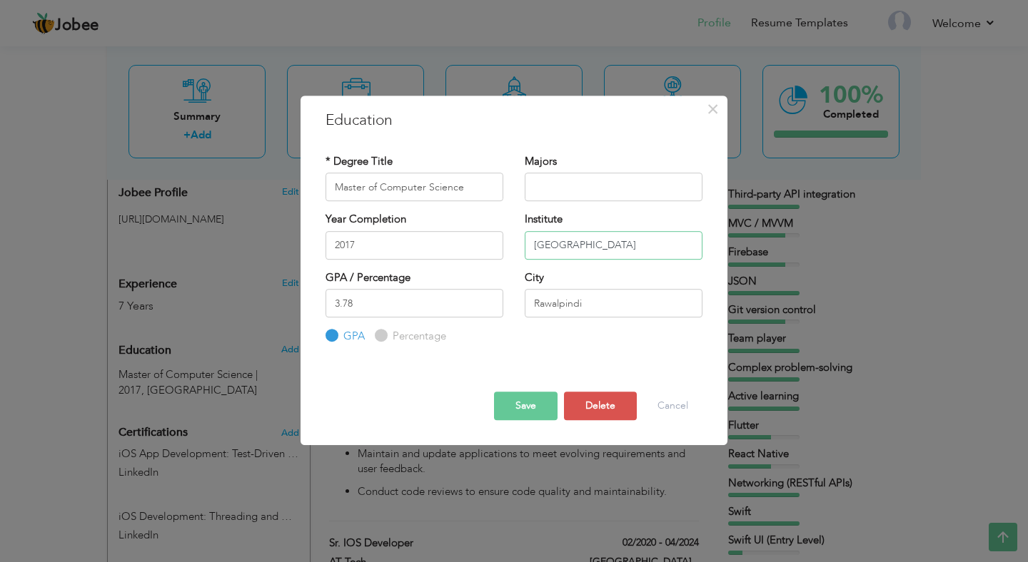
click at [653, 243] on input "University of Arid Agriculture, Murree Road" at bounding box center [614, 245] width 178 height 29
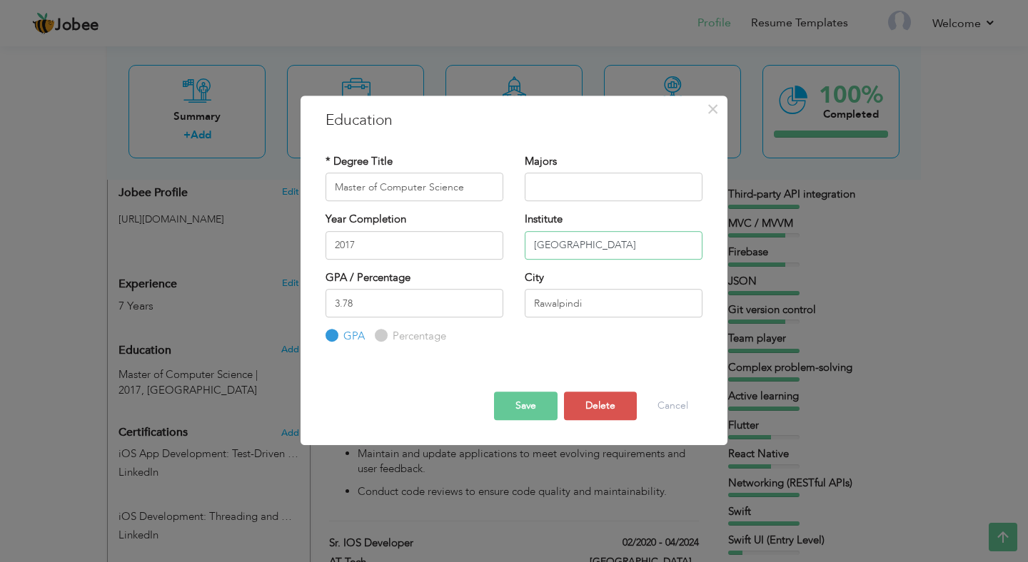
click at [653, 243] on input "University of Arid Agriculture, Murree Road" at bounding box center [614, 245] width 178 height 29
type input "University of Arid Agriculture"
click at [514, 393] on button "Save" at bounding box center [526, 406] width 64 height 29
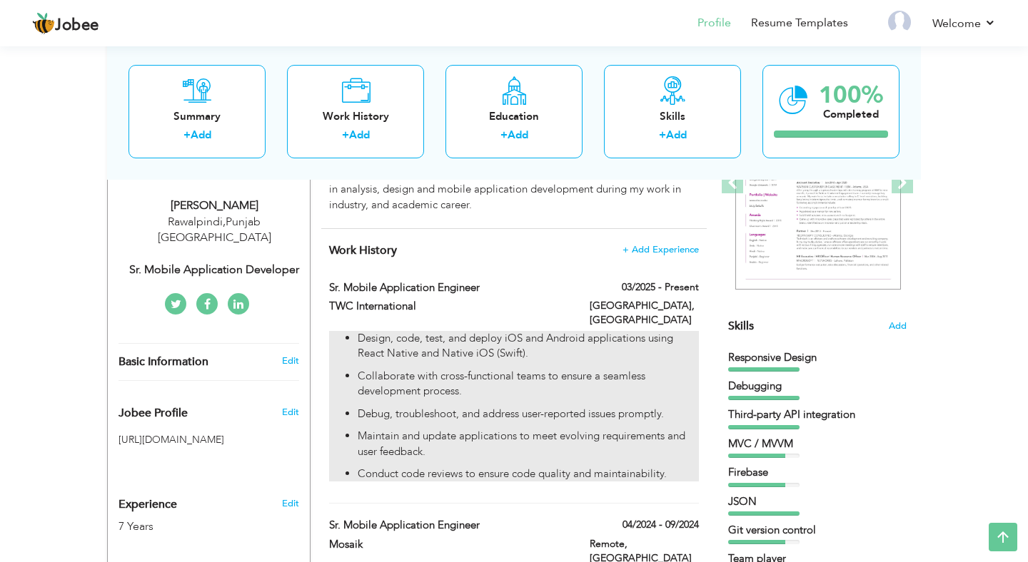
scroll to position [163, 0]
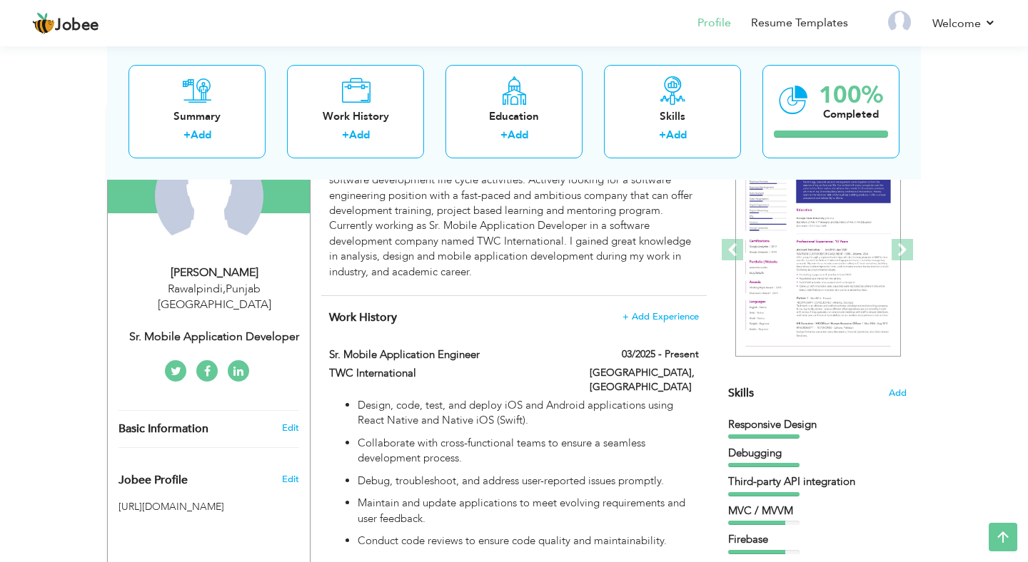
click at [252, 280] on div "[PERSON_NAME]" at bounding box center [213, 273] width 191 height 16
type input "Zeeshan"
type input "Tariq"
type input "+923135027663"
select select "number:166"
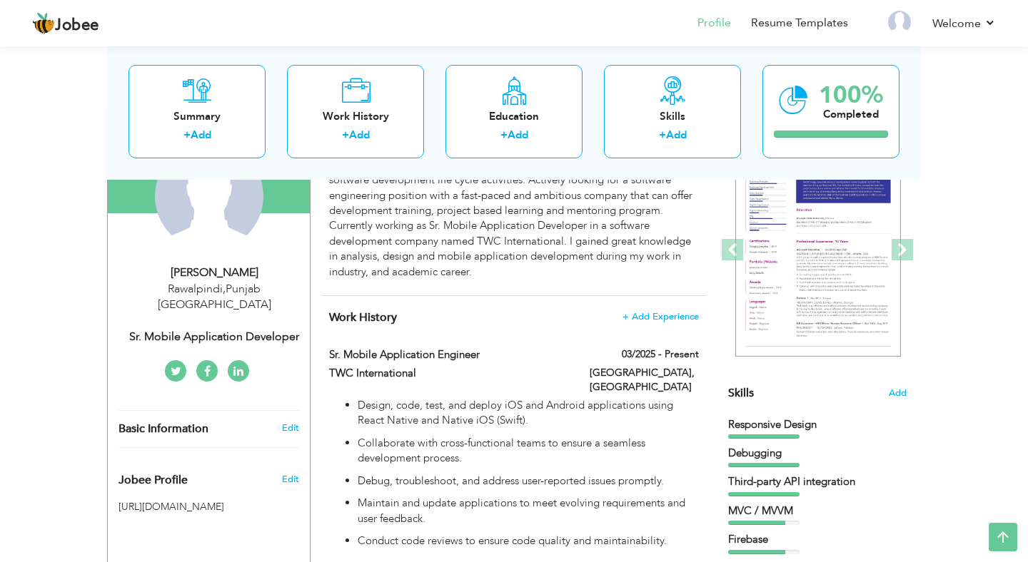
type input "Punjab"
type input "Rawalpindi"
select select "number:9"
type input "Sr. Mobile Application Developer"
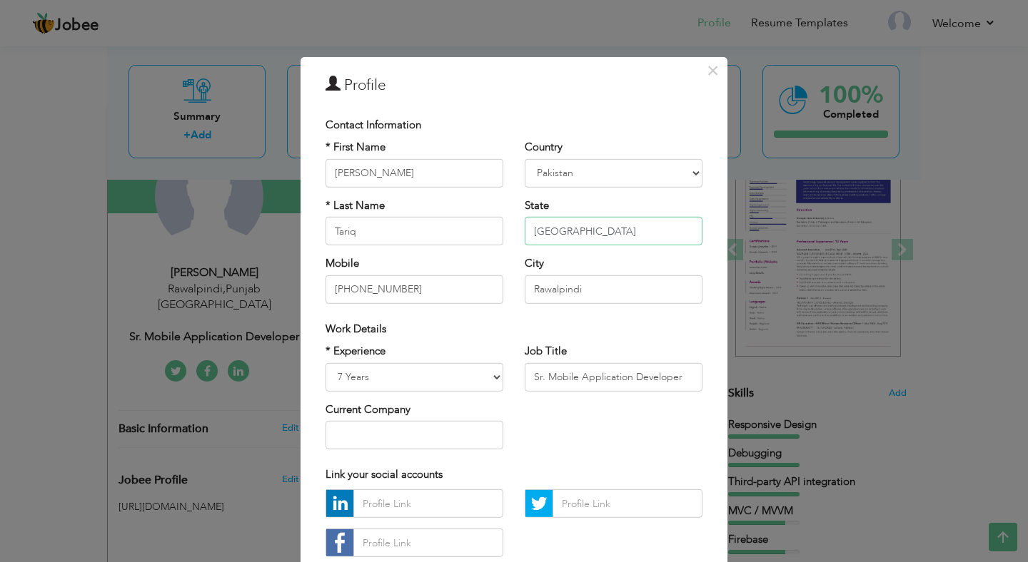
click at [575, 234] on input "Punjab" at bounding box center [614, 231] width 178 height 29
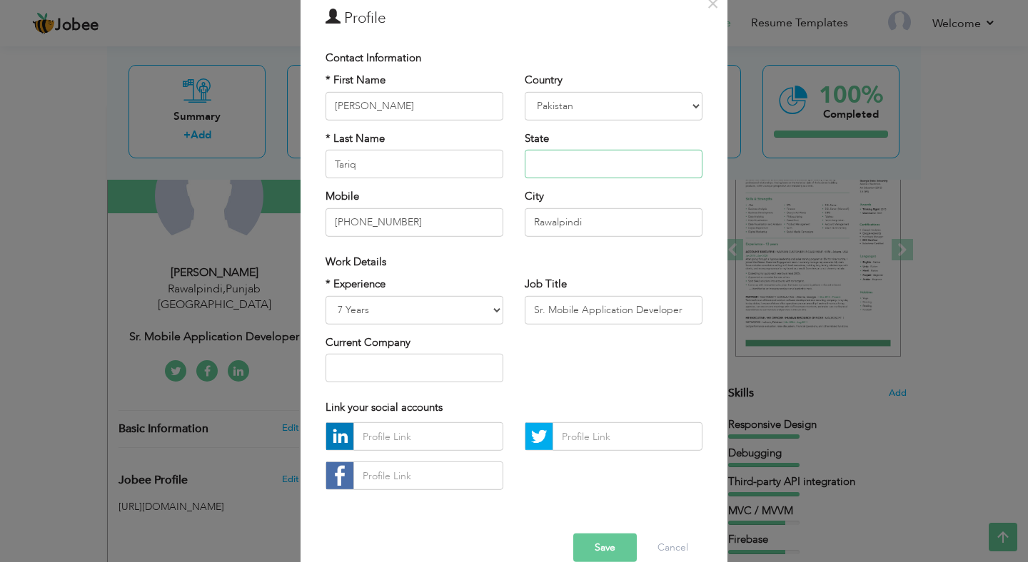
scroll to position [93, 0]
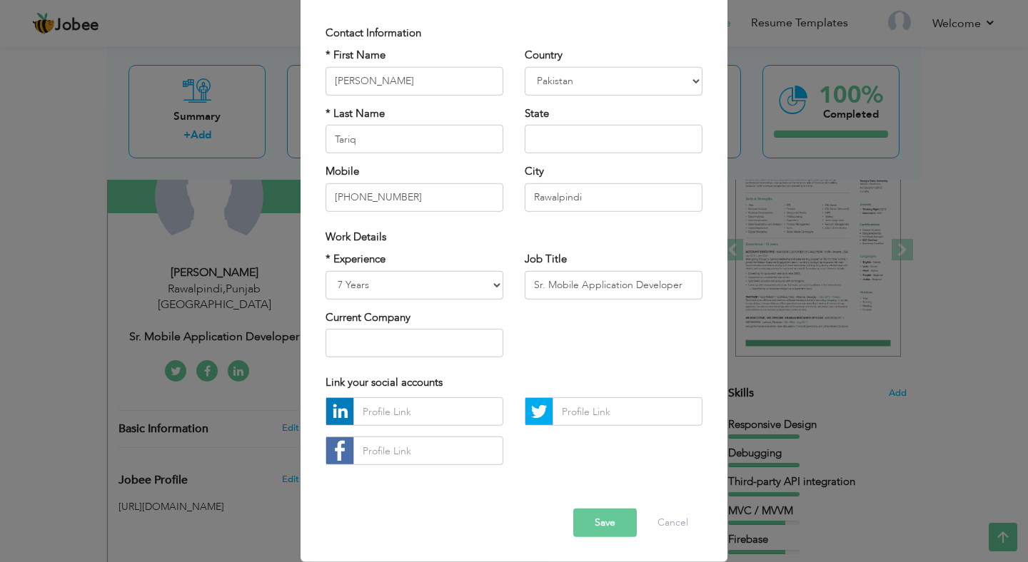
click at [620, 527] on button "Save" at bounding box center [605, 523] width 64 height 29
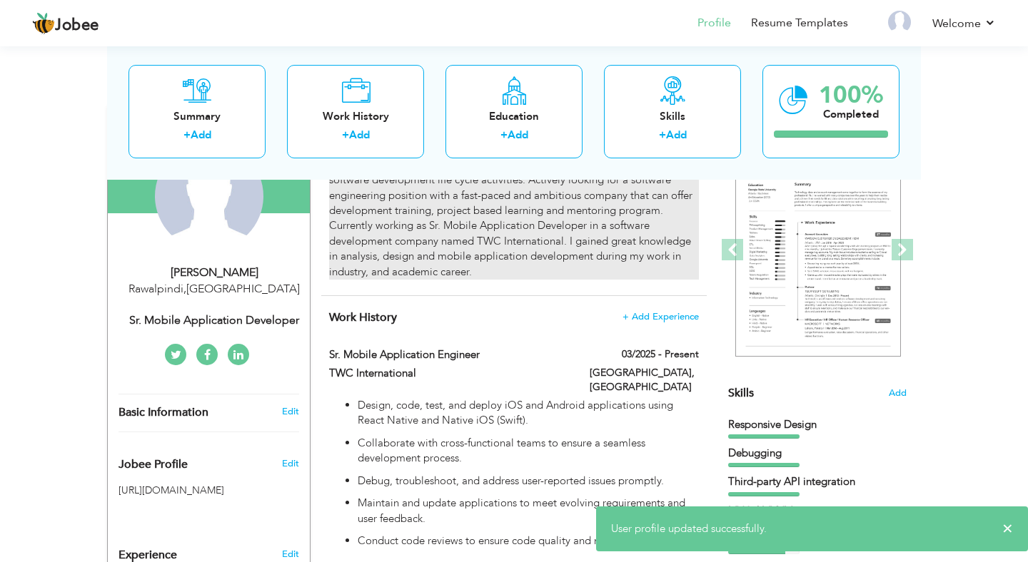
scroll to position [0, 0]
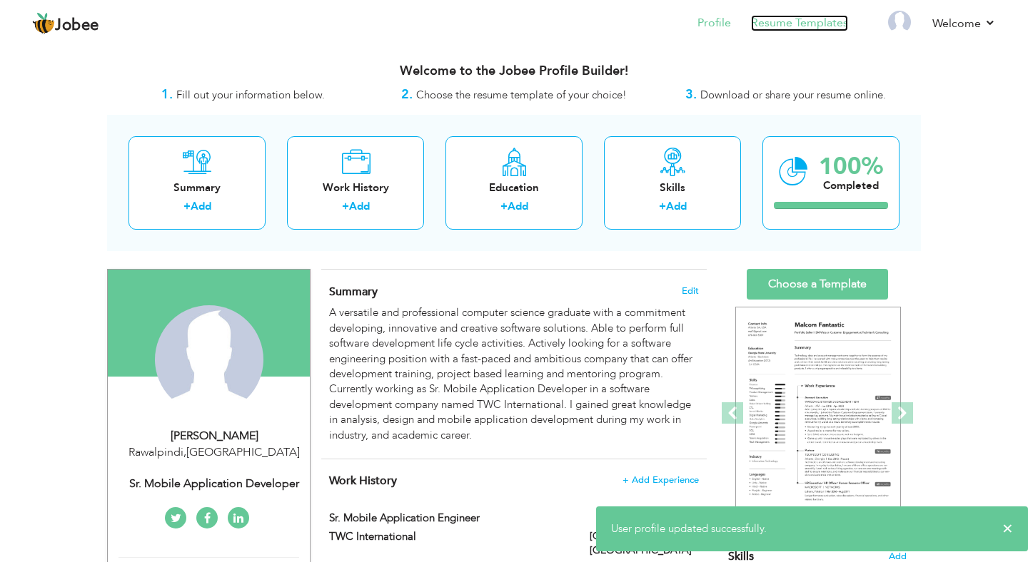
click at [822, 21] on link "Resume Templates" at bounding box center [799, 23] width 97 height 16
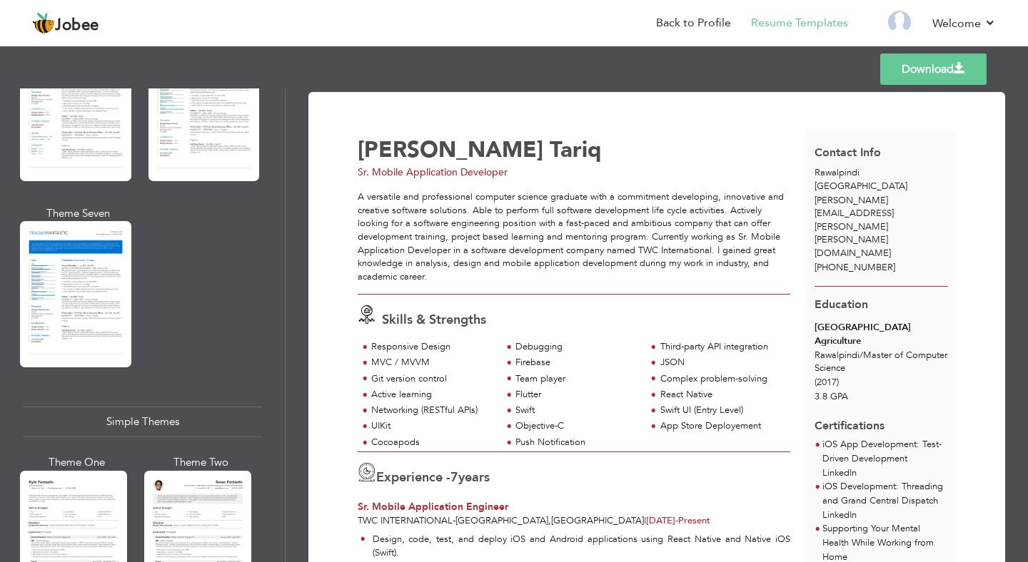
scroll to position [2472, 0]
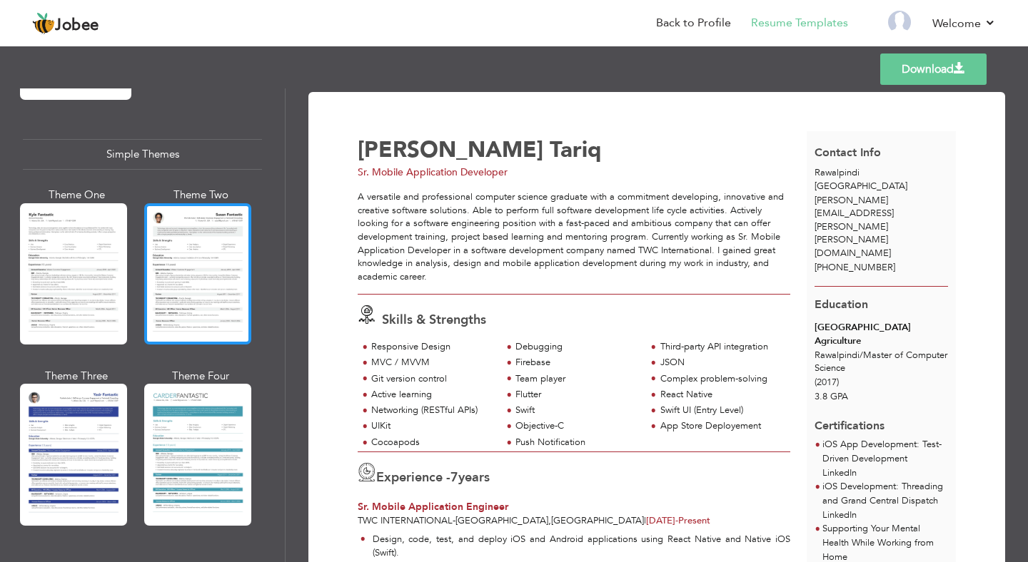
click at [207, 268] on div at bounding box center [197, 273] width 107 height 141
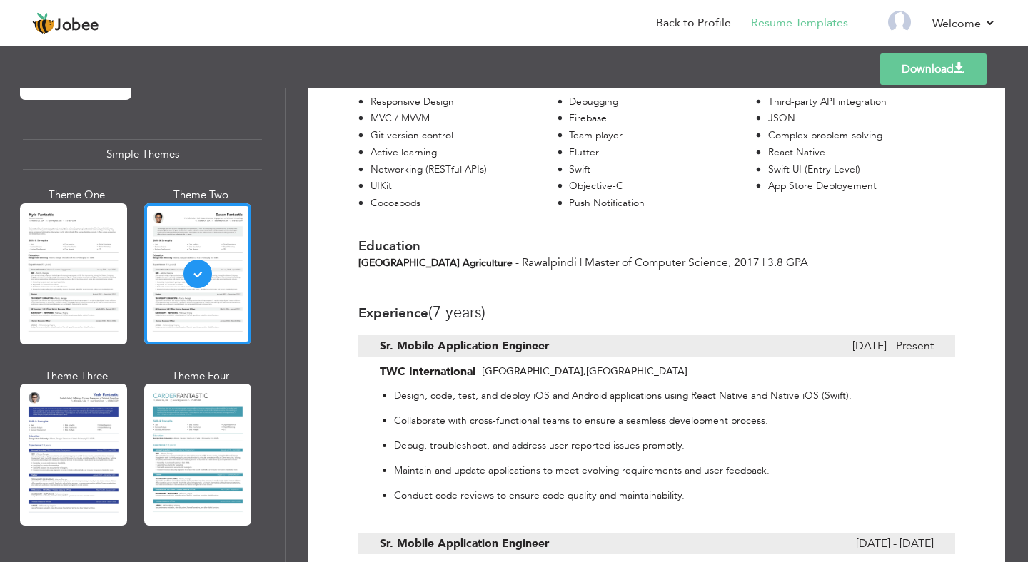
scroll to position [0, 0]
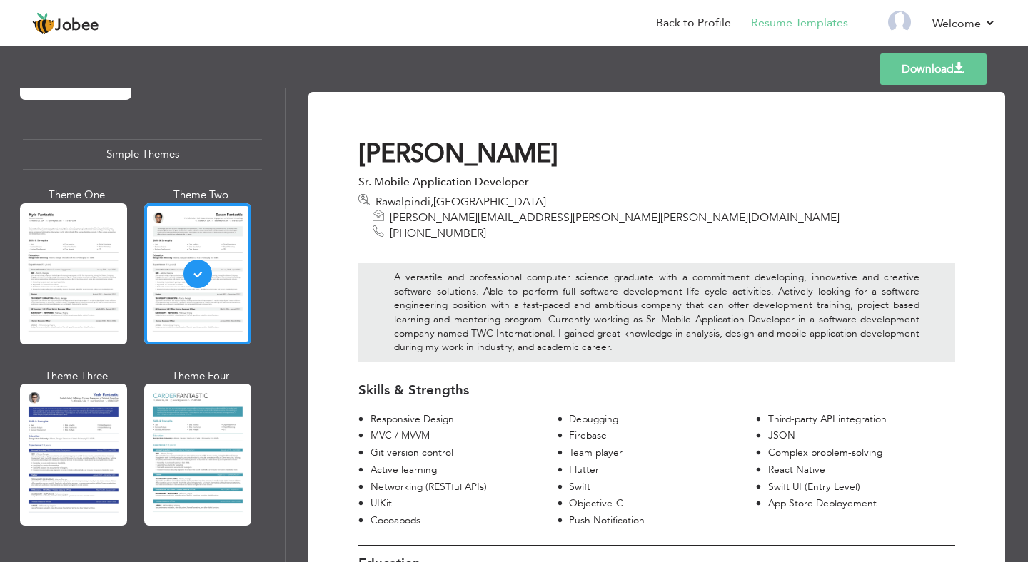
click at [932, 76] on link "Download" at bounding box center [933, 69] width 106 height 31
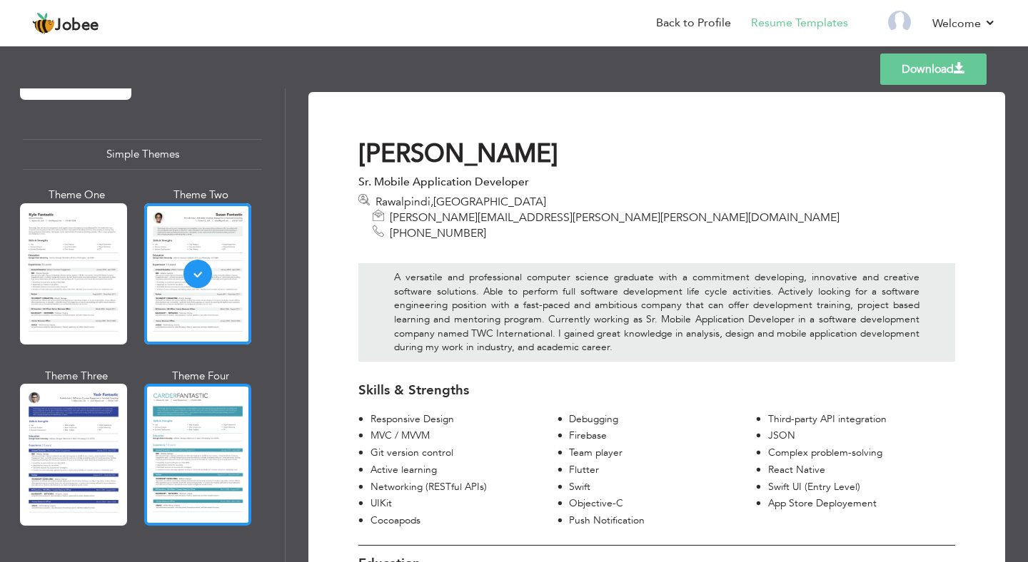
click at [161, 389] on div at bounding box center [197, 454] width 107 height 141
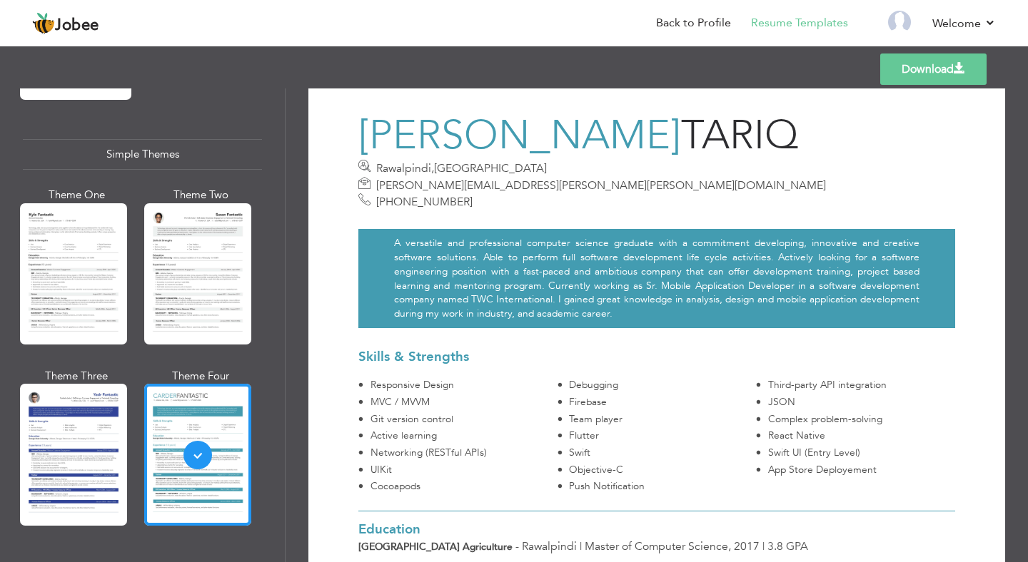
scroll to position [325, 0]
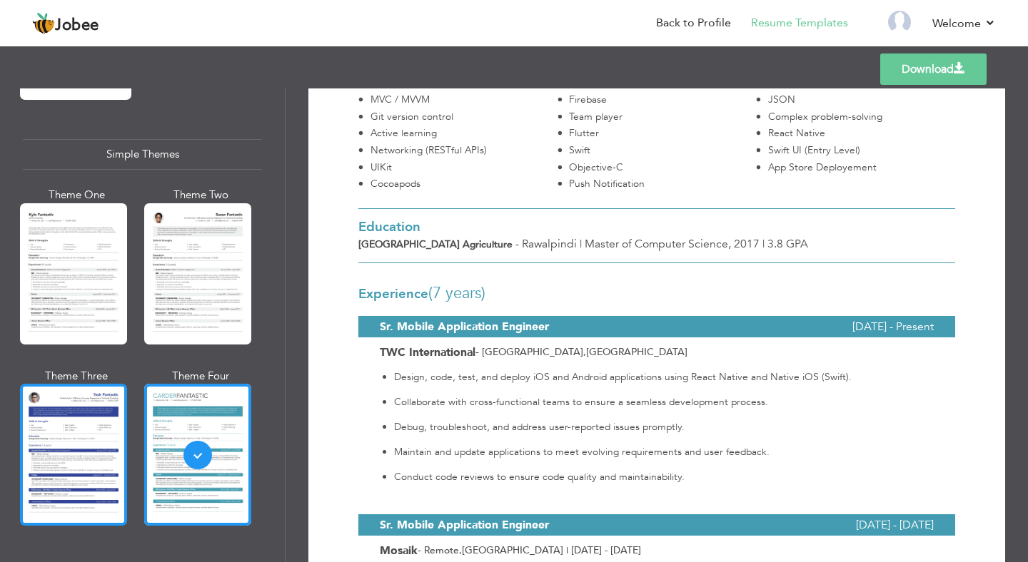
click at [72, 450] on div at bounding box center [73, 454] width 107 height 141
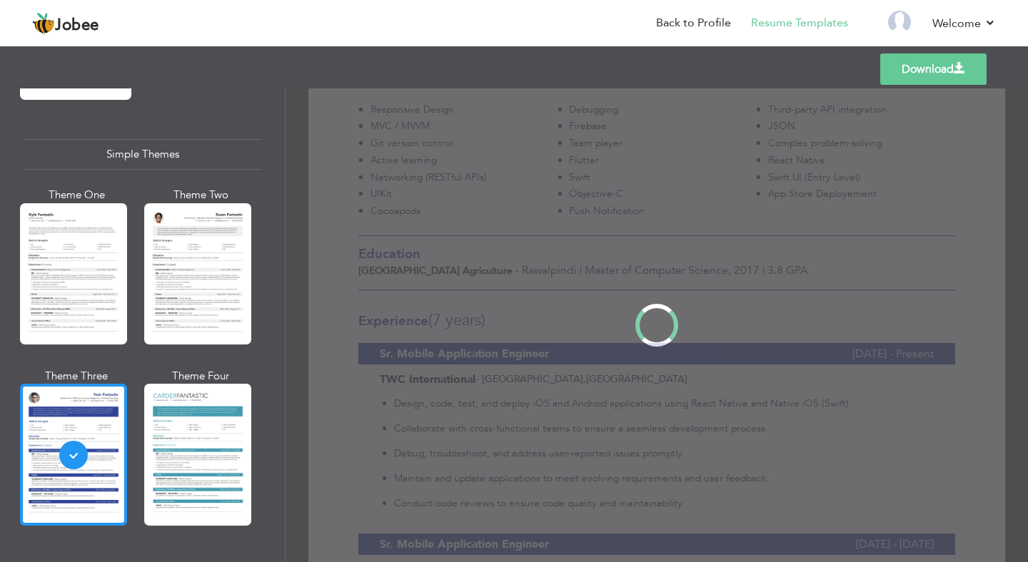
scroll to position [0, 0]
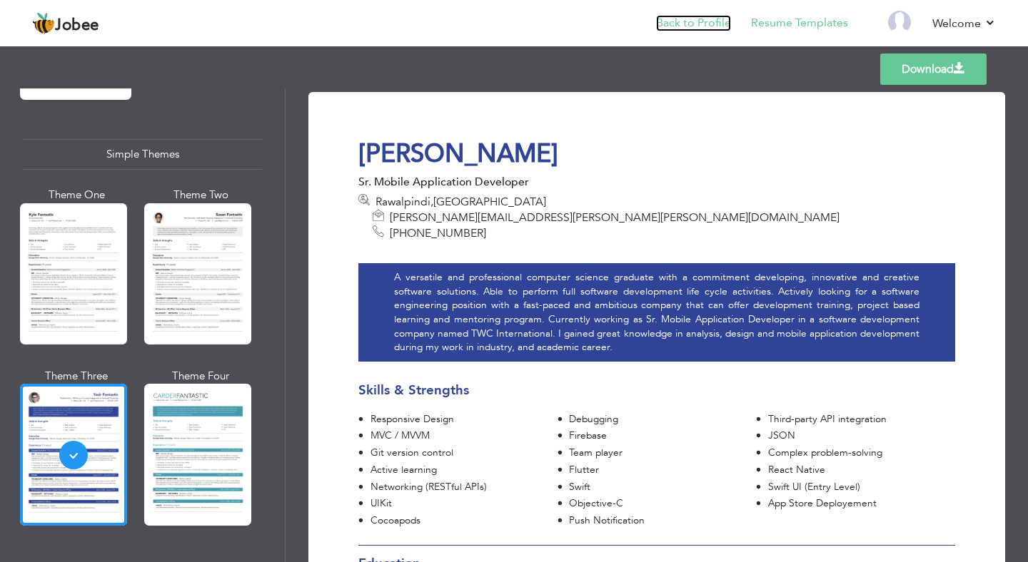
click at [684, 22] on link "Back to Profile" at bounding box center [693, 23] width 75 height 16
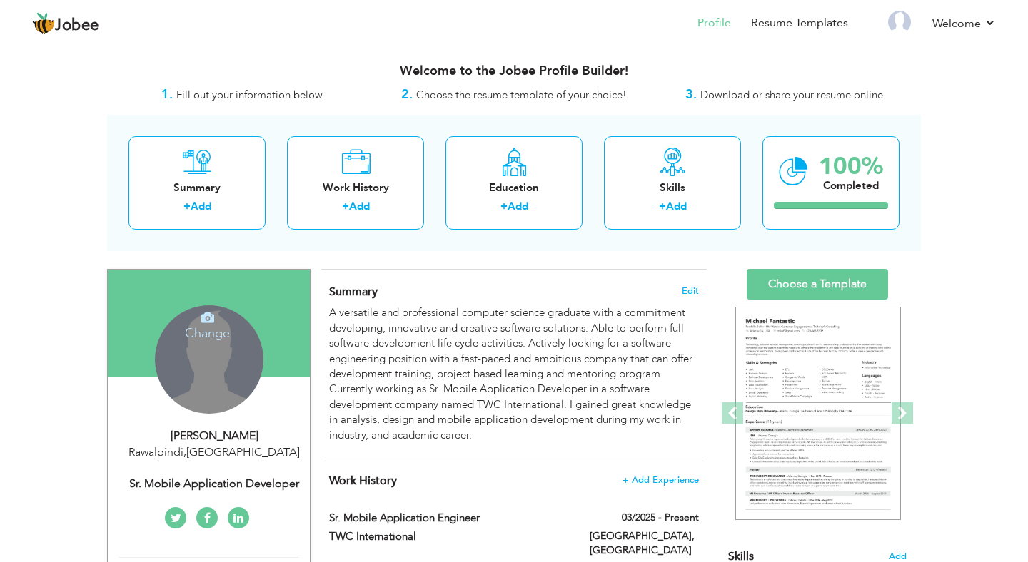
click at [216, 343] on div "Change Remove" at bounding box center [209, 359] width 108 height 108
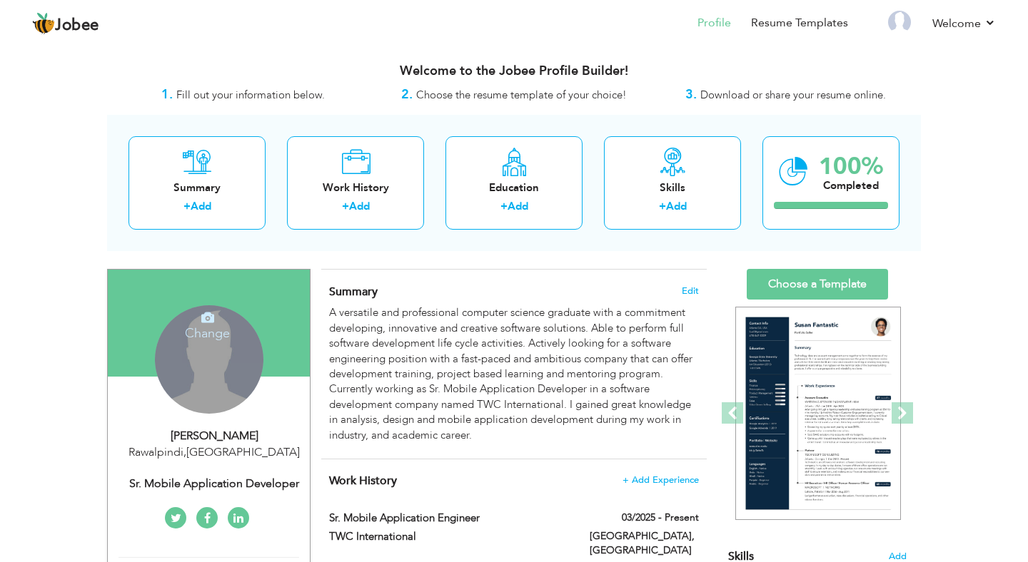
click at [217, 344] on div "Change Remove" at bounding box center [209, 359] width 108 height 108
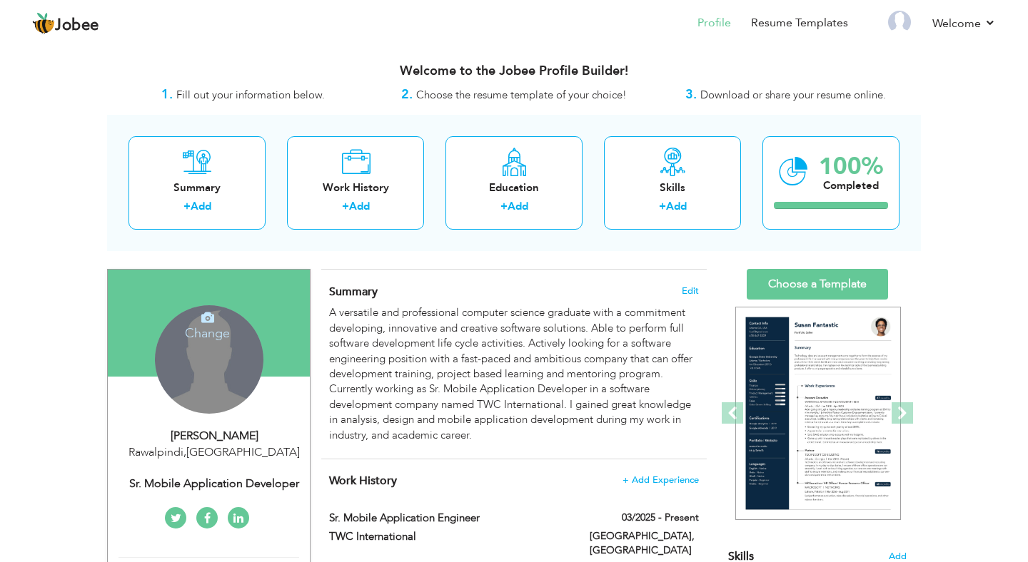
click at [217, 344] on div "Change Remove" at bounding box center [209, 359] width 108 height 108
click at [211, 318] on icon at bounding box center [207, 317] width 13 height 13
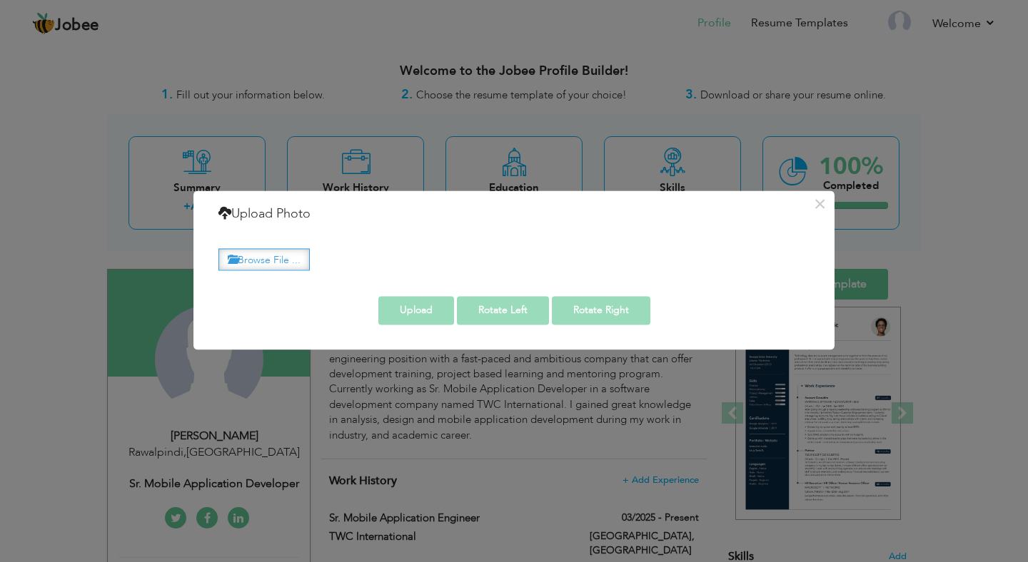
click at [294, 260] on label "Browse File ..." at bounding box center [263, 259] width 91 height 22
click at [0, 0] on input "Browse File ..." at bounding box center [0, 0] width 0 height 0
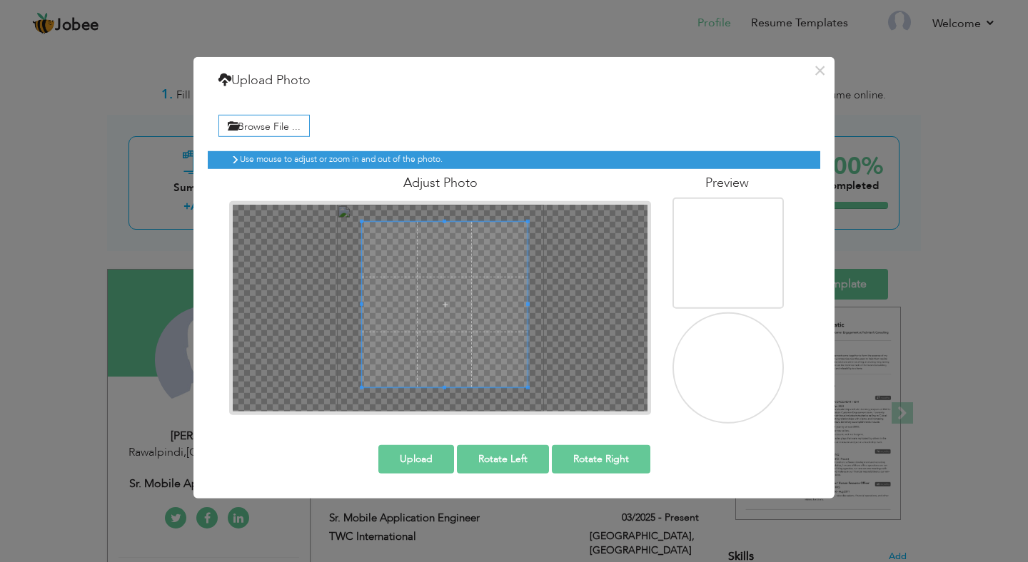
click at [520, 279] on span at bounding box center [445, 305] width 166 height 166
click at [520, 278] on span at bounding box center [445, 304] width 166 height 166
click at [491, 278] on span at bounding box center [445, 304] width 166 height 166
click at [499, 275] on span at bounding box center [445, 304] width 166 height 166
click at [522, 223] on div at bounding box center [444, 305] width 164 height 164
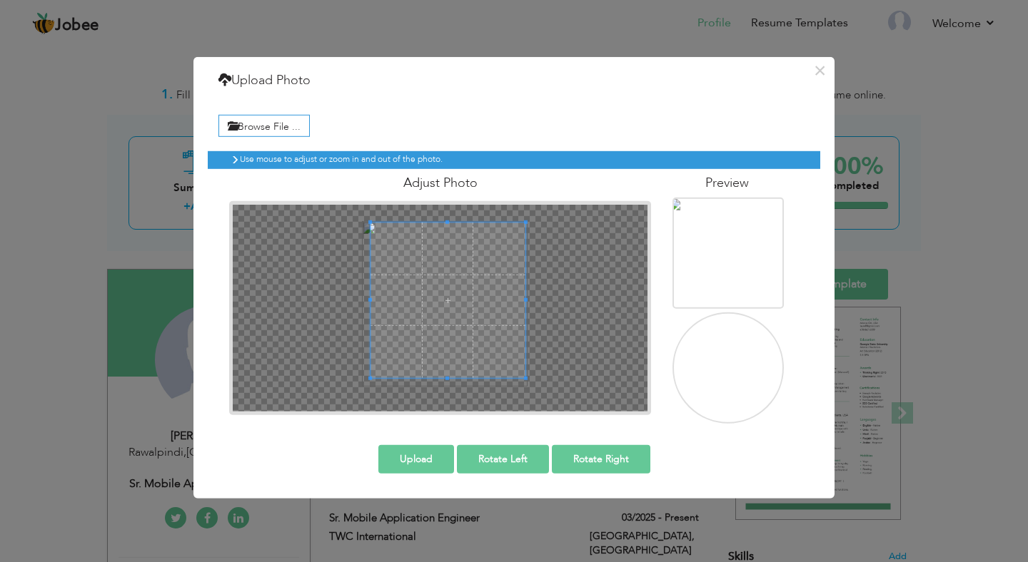
click at [370, 392] on div at bounding box center [440, 308] width 415 height 207
click at [396, 468] on button "Upload" at bounding box center [416, 459] width 76 height 29
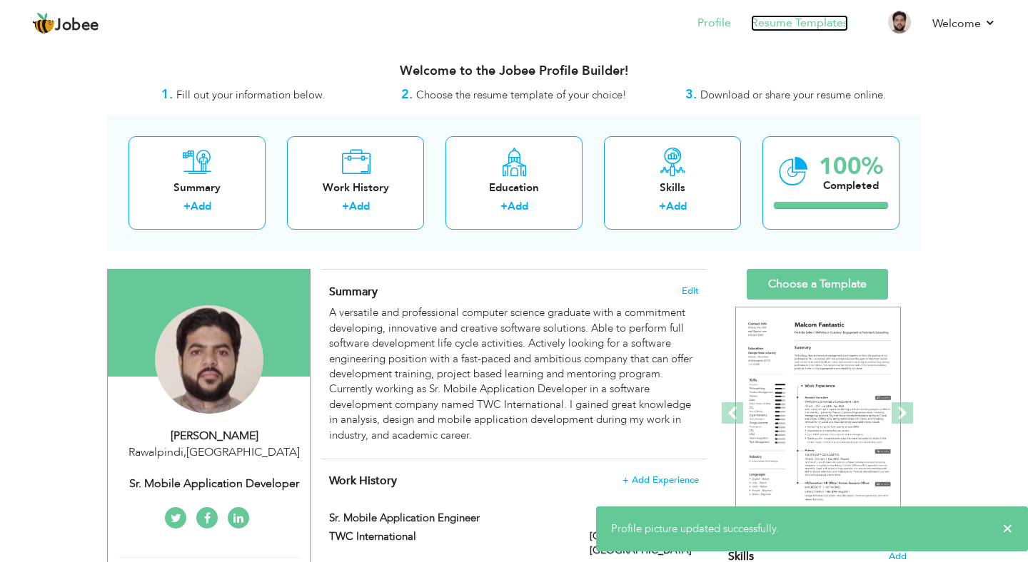
click at [796, 26] on link "Resume Templates" at bounding box center [799, 23] width 97 height 16
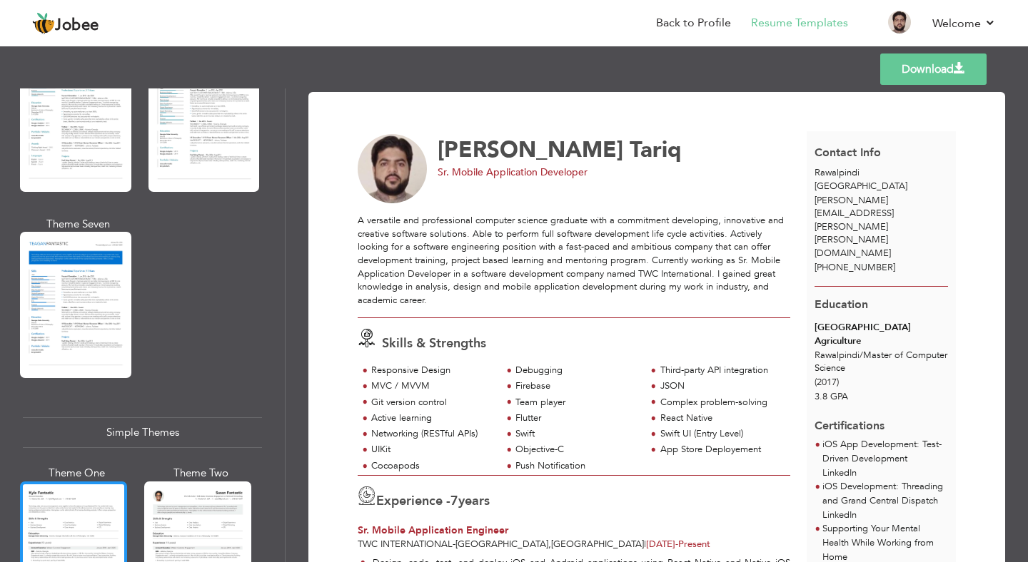
scroll to position [2472, 0]
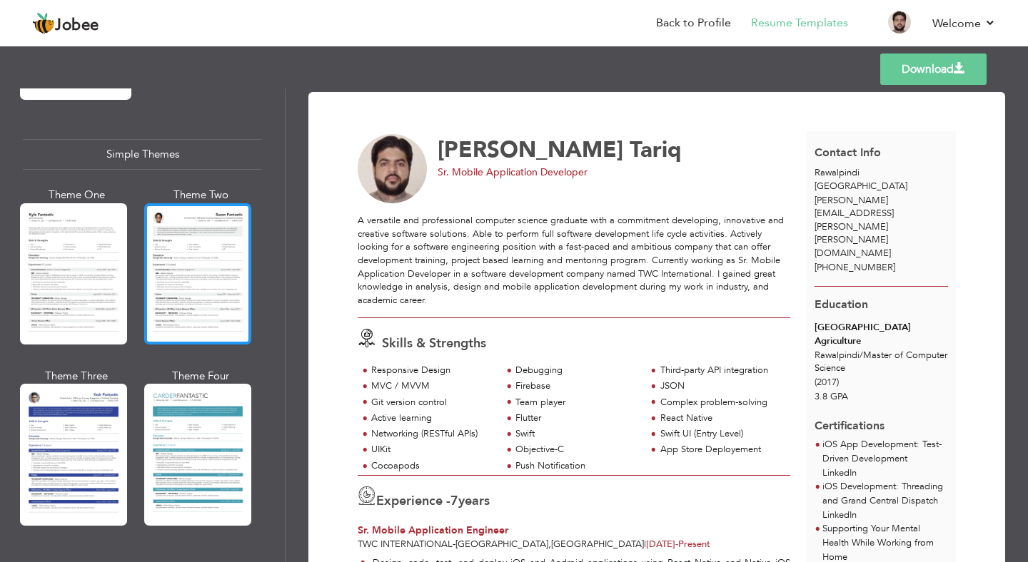
click at [185, 274] on div at bounding box center [197, 273] width 107 height 141
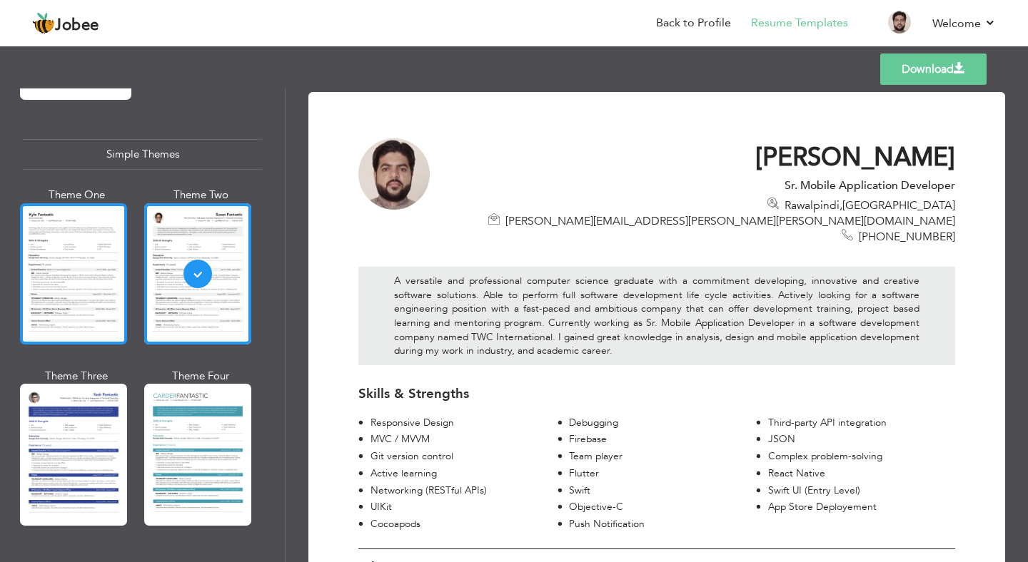
click at [62, 271] on div at bounding box center [73, 273] width 107 height 141
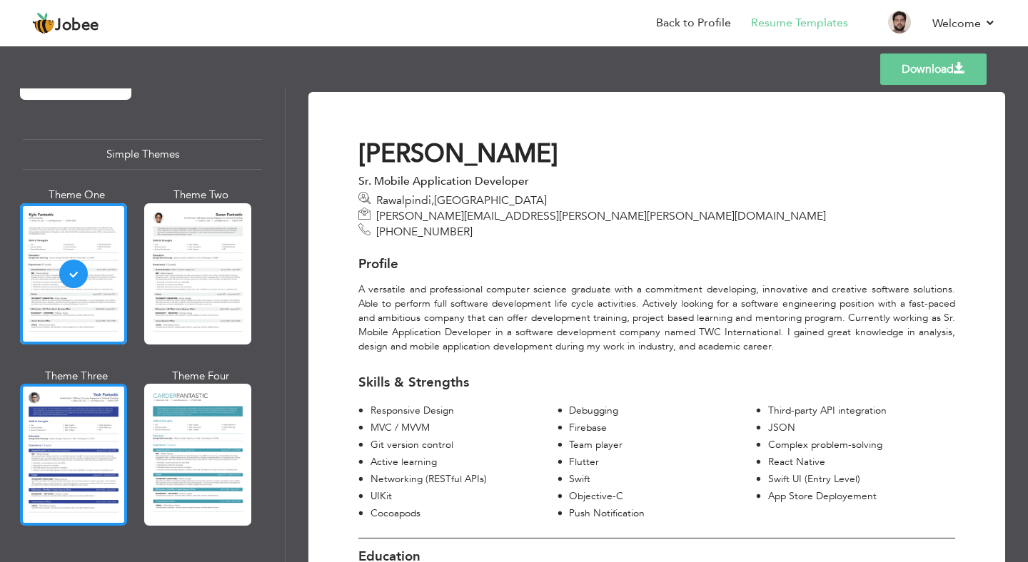
click at [63, 438] on div at bounding box center [73, 454] width 107 height 141
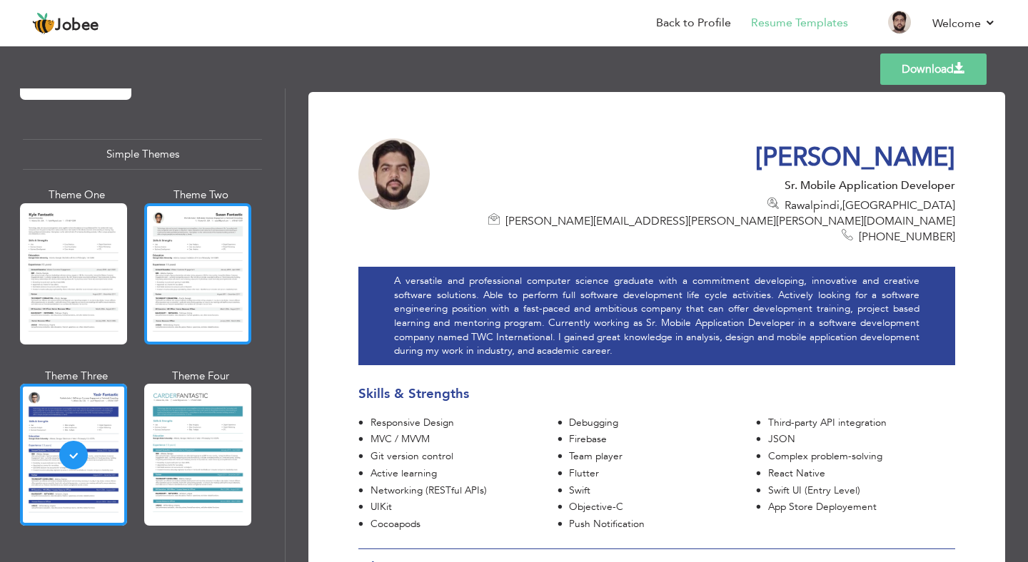
click at [188, 292] on div at bounding box center [197, 273] width 107 height 141
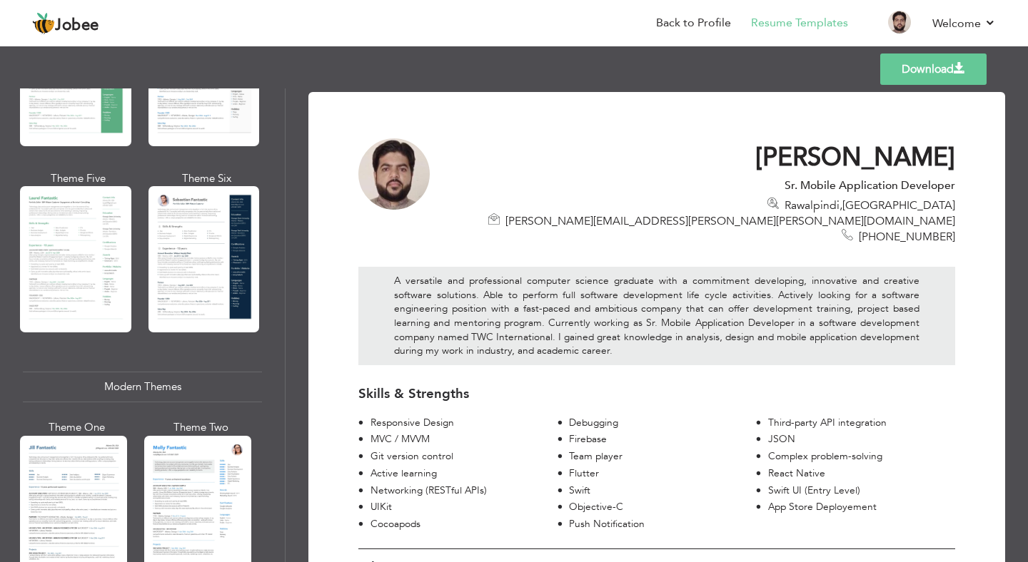
scroll to position [0, 0]
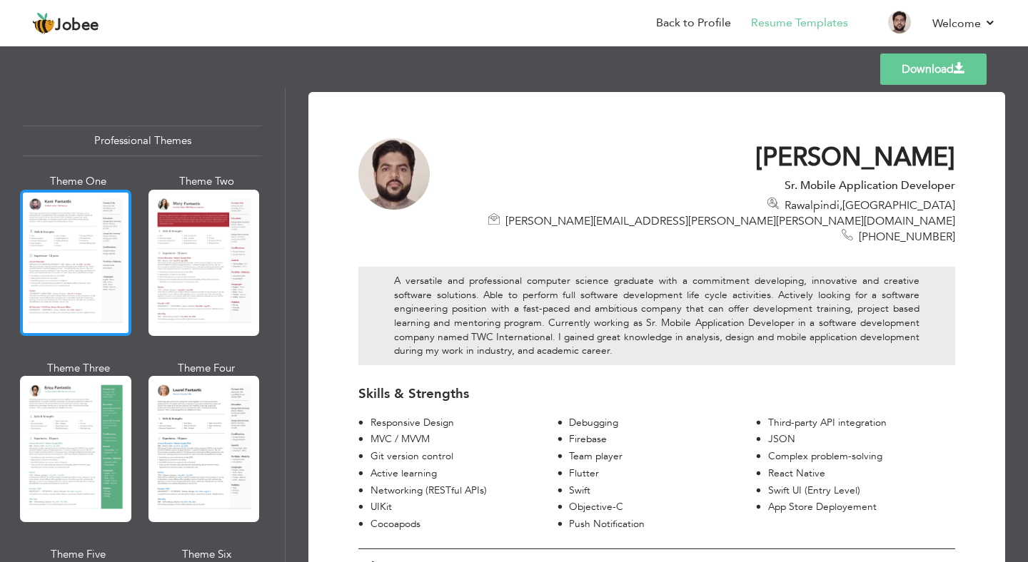
click at [74, 256] on div at bounding box center [75, 263] width 111 height 146
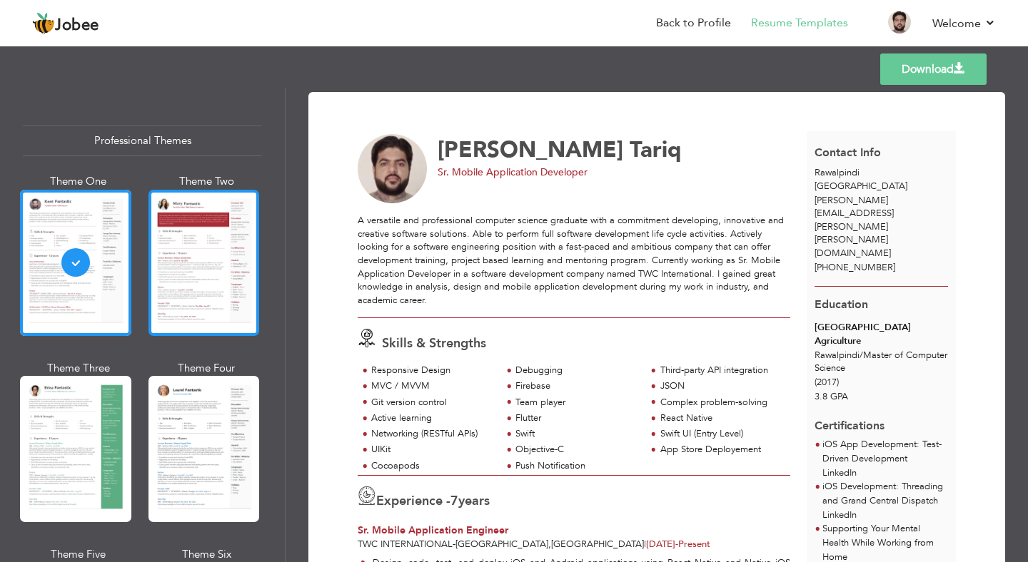
click at [176, 272] on div at bounding box center [203, 263] width 111 height 146
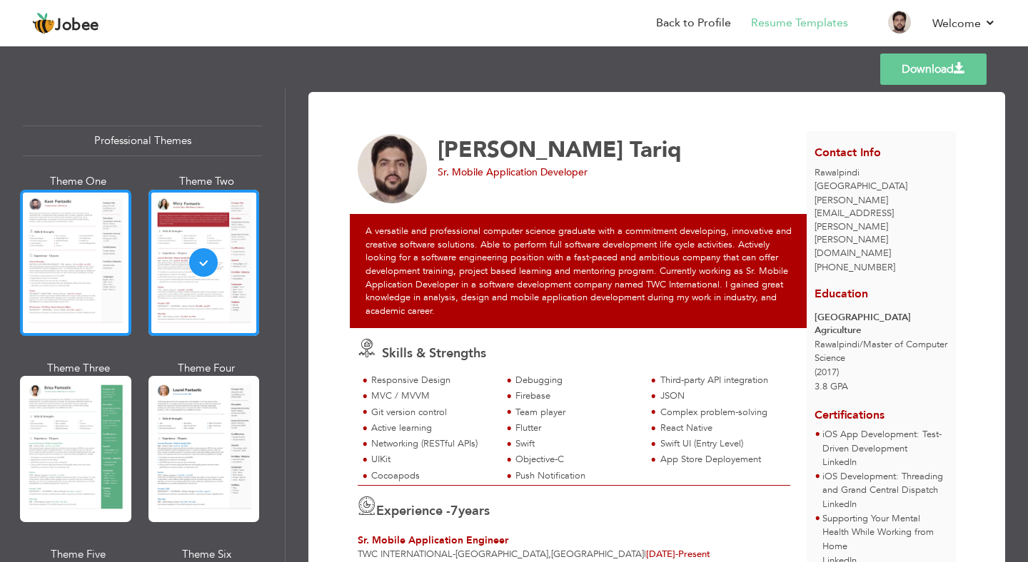
click at [90, 263] on div at bounding box center [75, 263] width 111 height 146
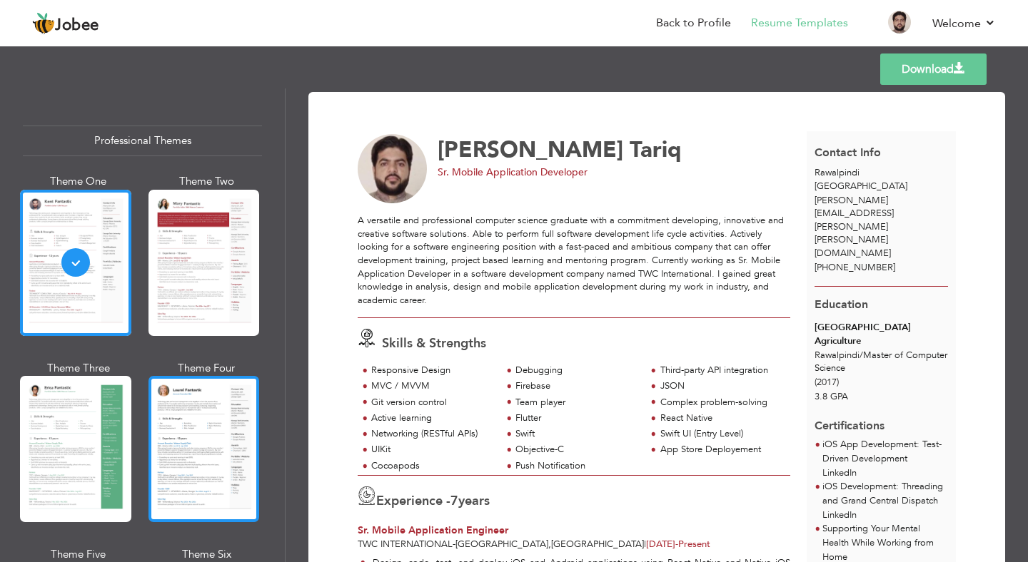
click at [171, 447] on div at bounding box center [203, 449] width 111 height 146
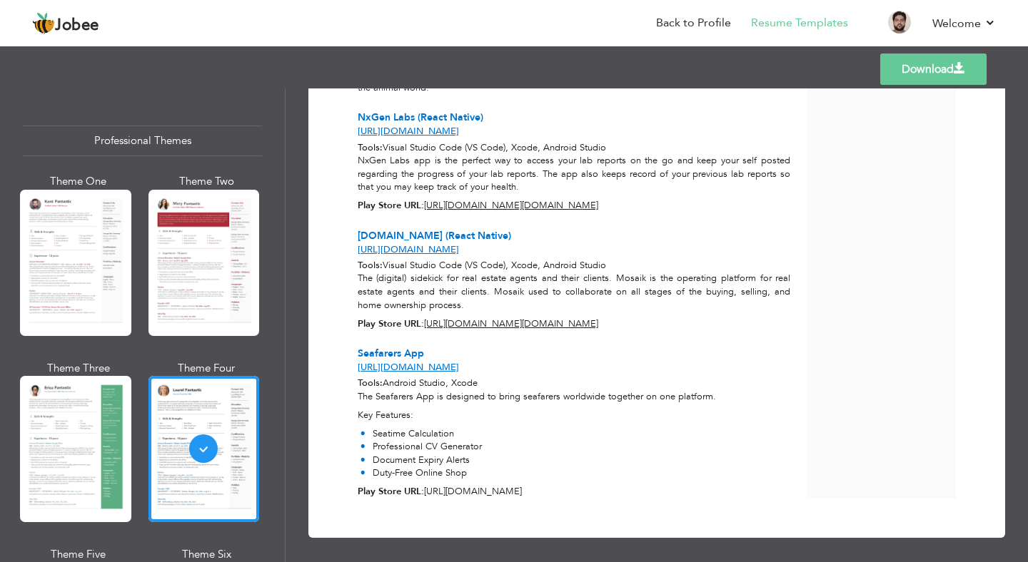
scroll to position [1566, 0]
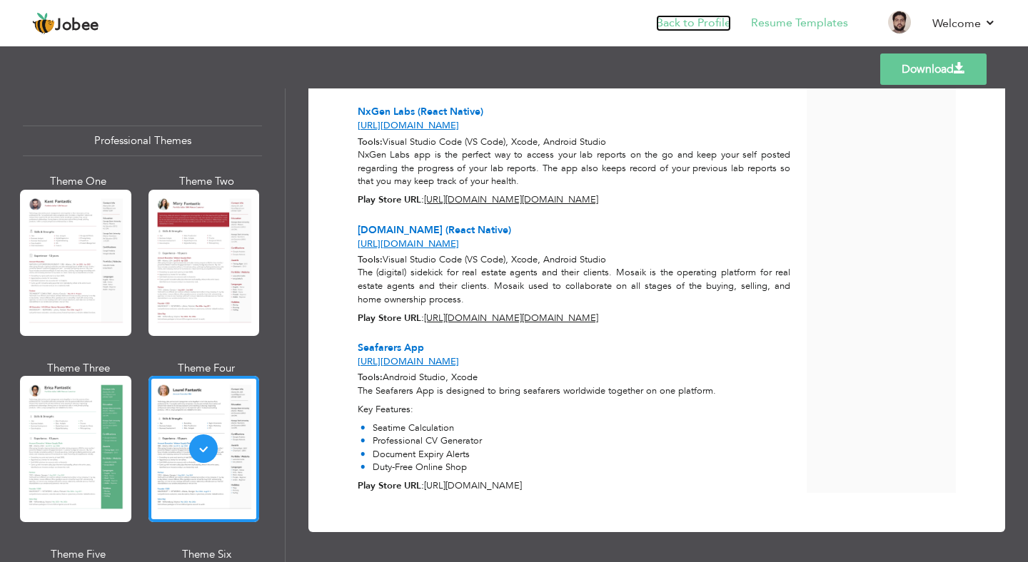
click at [707, 29] on link "Back to Profile" at bounding box center [693, 23] width 75 height 16
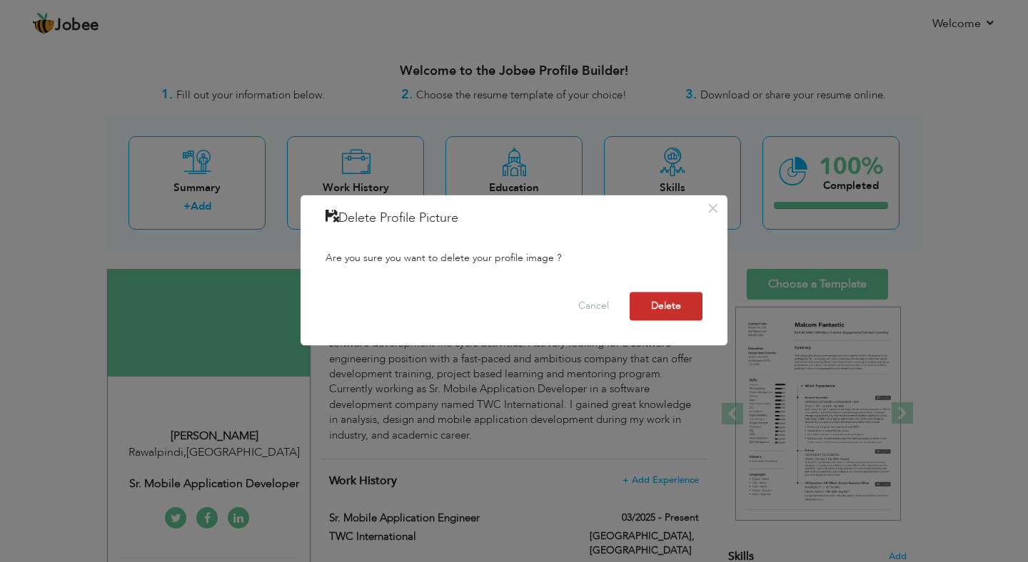
click at [679, 303] on button "Delete" at bounding box center [665, 307] width 73 height 29
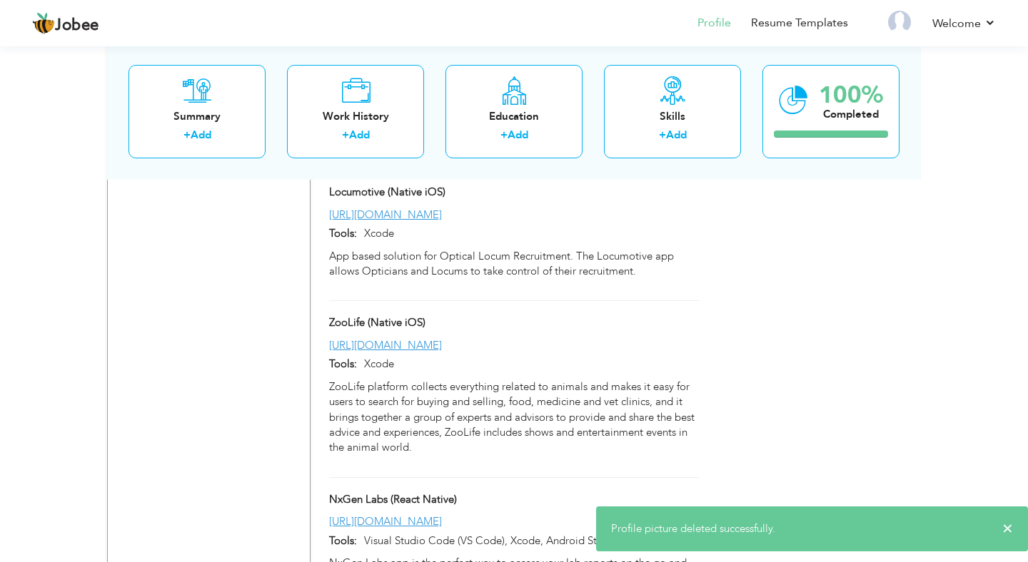
scroll to position [2275, 0]
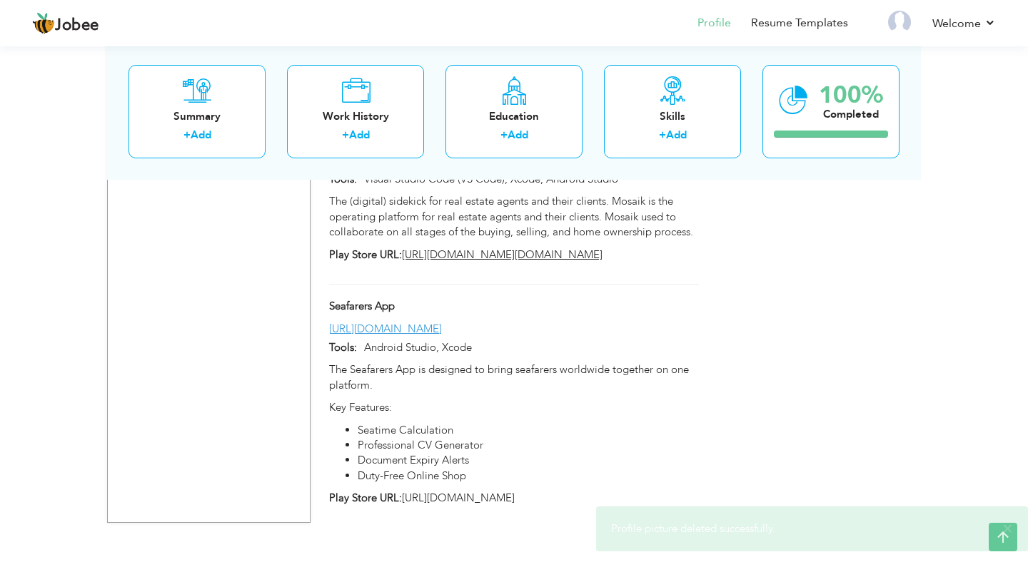
click at [522, 400] on p "Key Features:" at bounding box center [514, 407] width 370 height 15
type input "Seafarers App"
type input "[URL][DOMAIN_NAME]"
type input "Android Studio, Xcode"
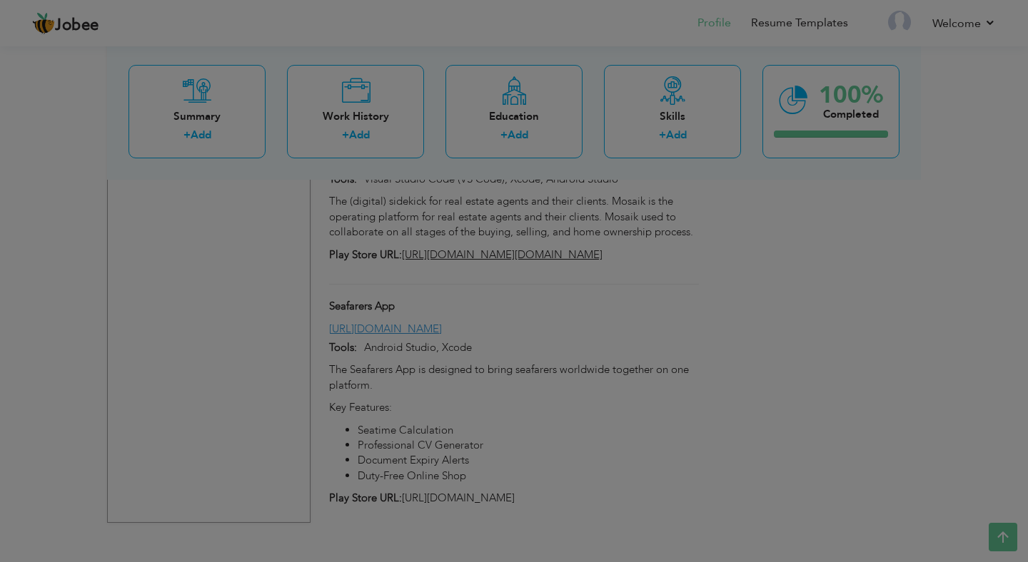
scroll to position [0, 0]
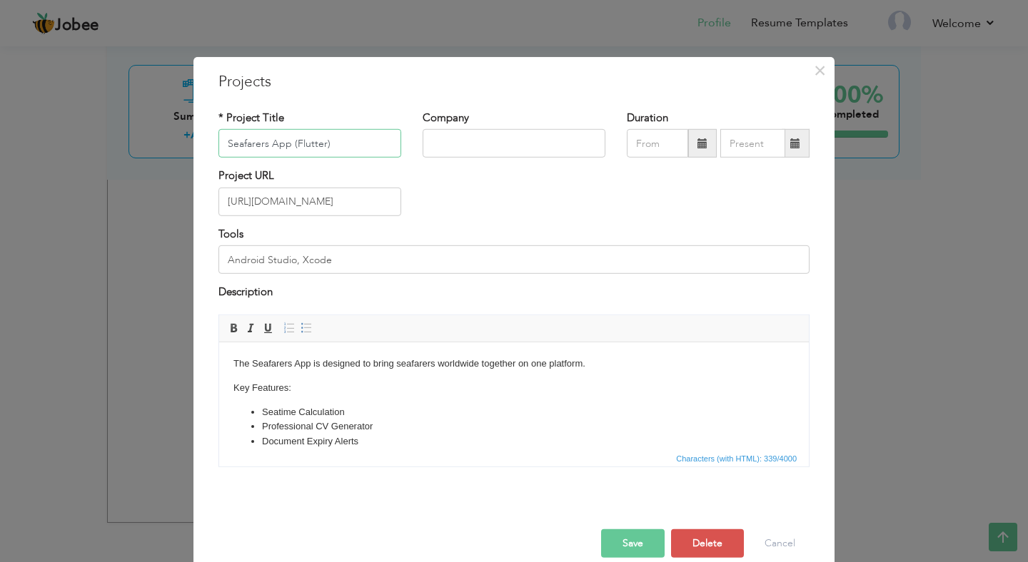
type input "Seafarers App (Flutter)"
click at [622, 544] on button "Save" at bounding box center [633, 543] width 64 height 29
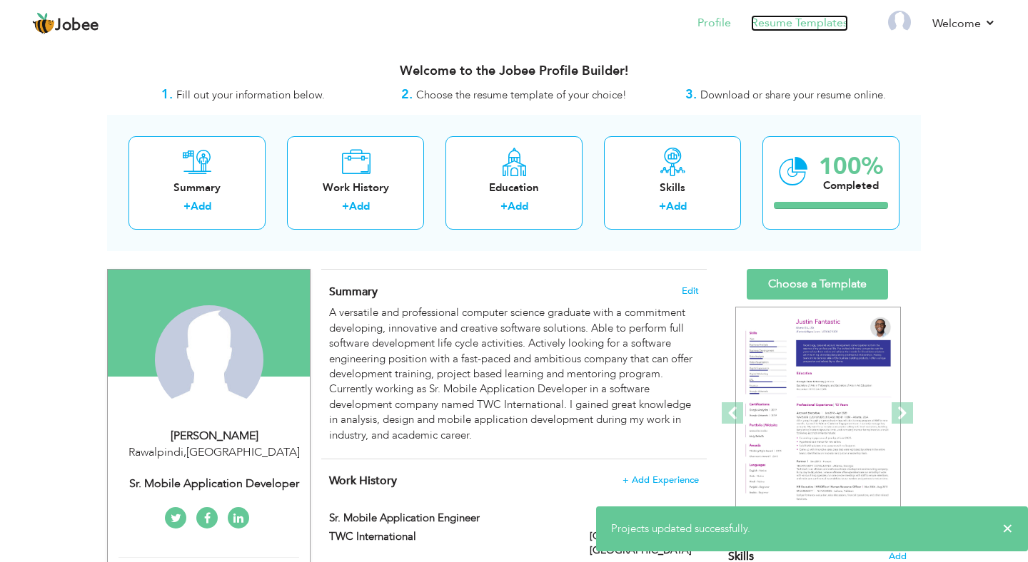
click at [797, 25] on link "Resume Templates" at bounding box center [799, 23] width 97 height 16
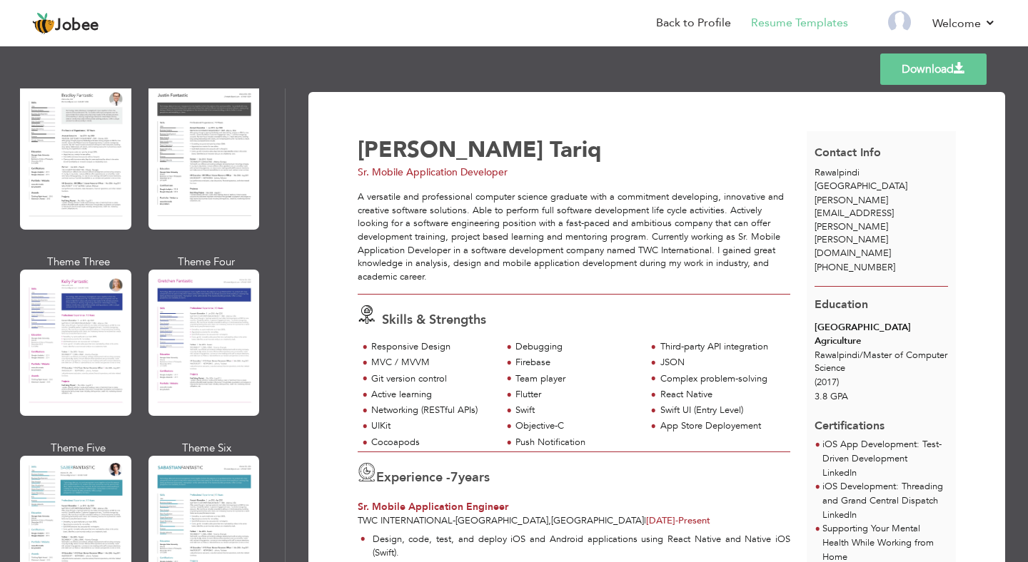
scroll to position [2472, 0]
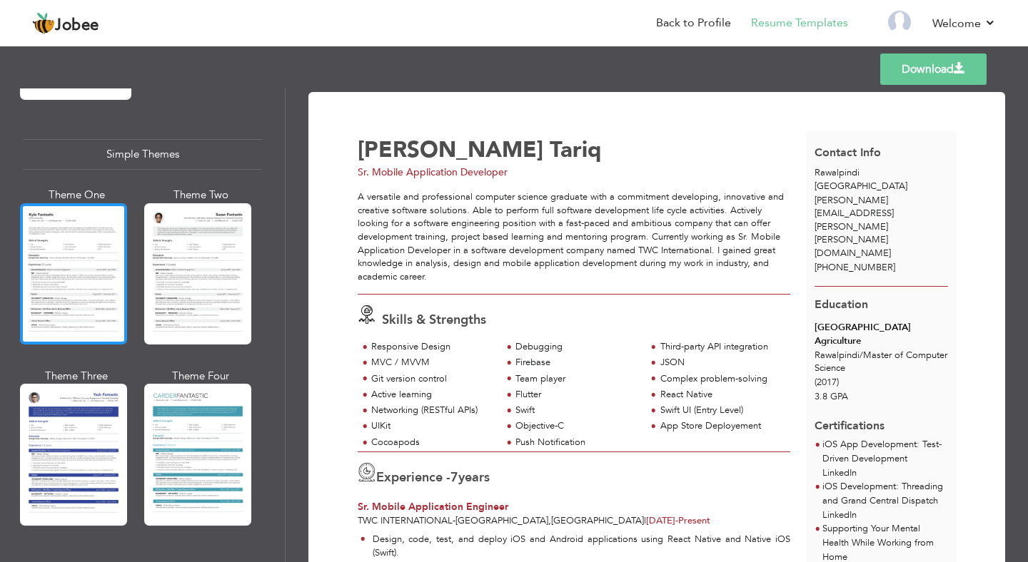
click at [104, 235] on div at bounding box center [73, 273] width 107 height 141
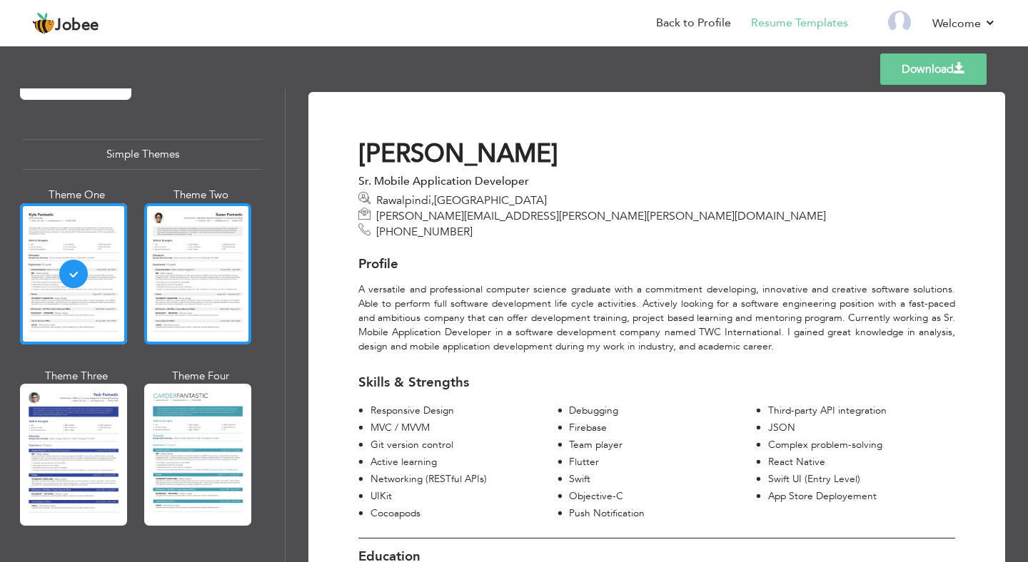
click at [241, 236] on div at bounding box center [197, 273] width 107 height 141
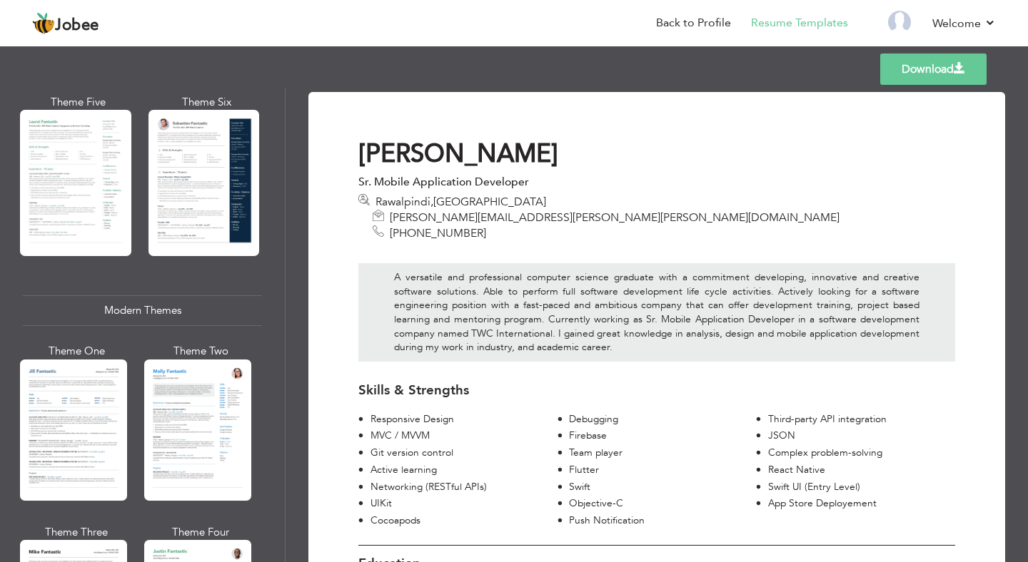
scroll to position [0, 0]
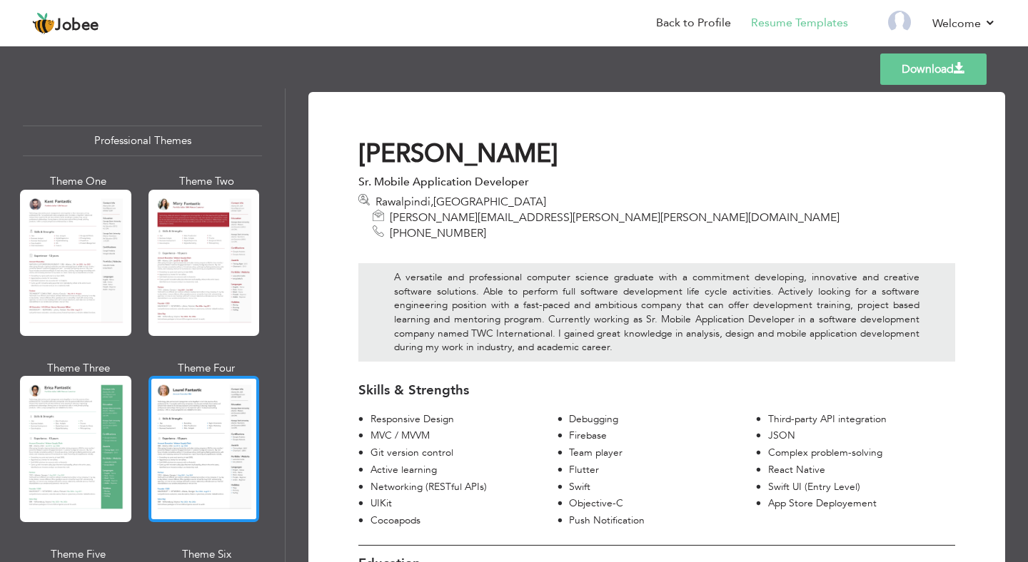
click at [227, 467] on div at bounding box center [203, 449] width 111 height 146
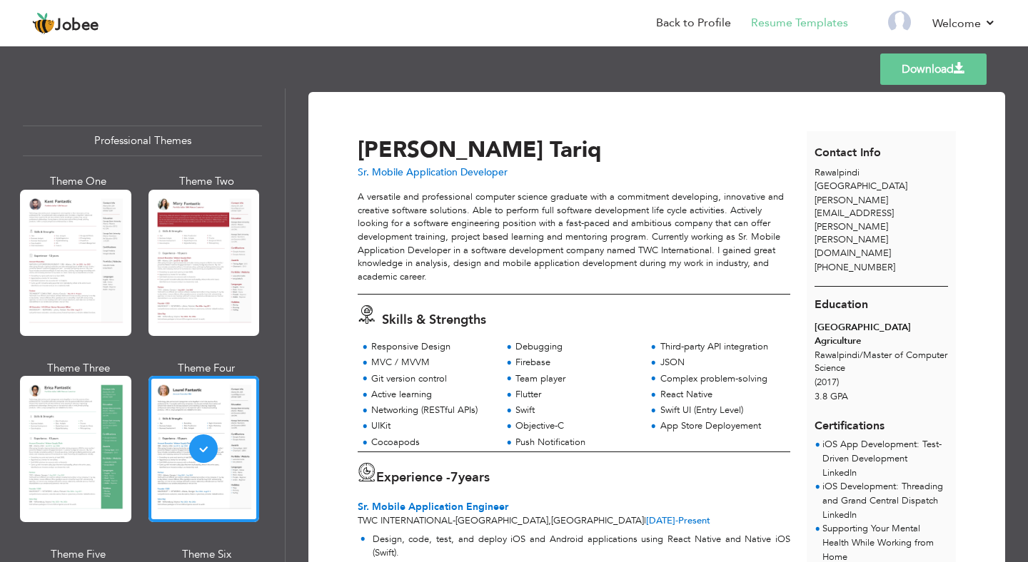
click at [929, 61] on link "Download" at bounding box center [933, 69] width 106 height 31
click at [512, 70] on div "Templates Download" at bounding box center [514, 69] width 1028 height 46
